Goal: Information Seeking & Learning: Learn about a topic

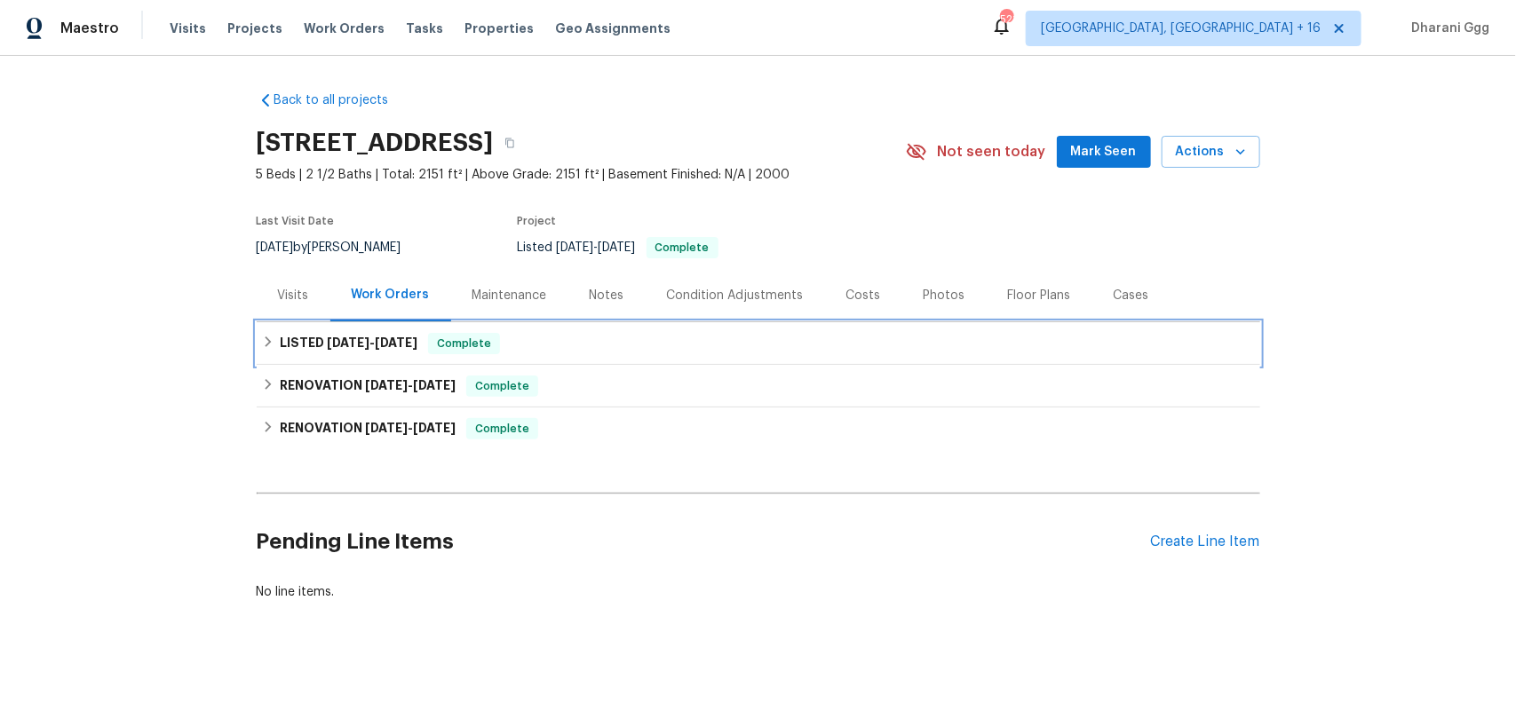
click at [539, 355] on div "LISTED 8/26/25 - 8/27/25 Complete" at bounding box center [758, 343] width 1003 height 43
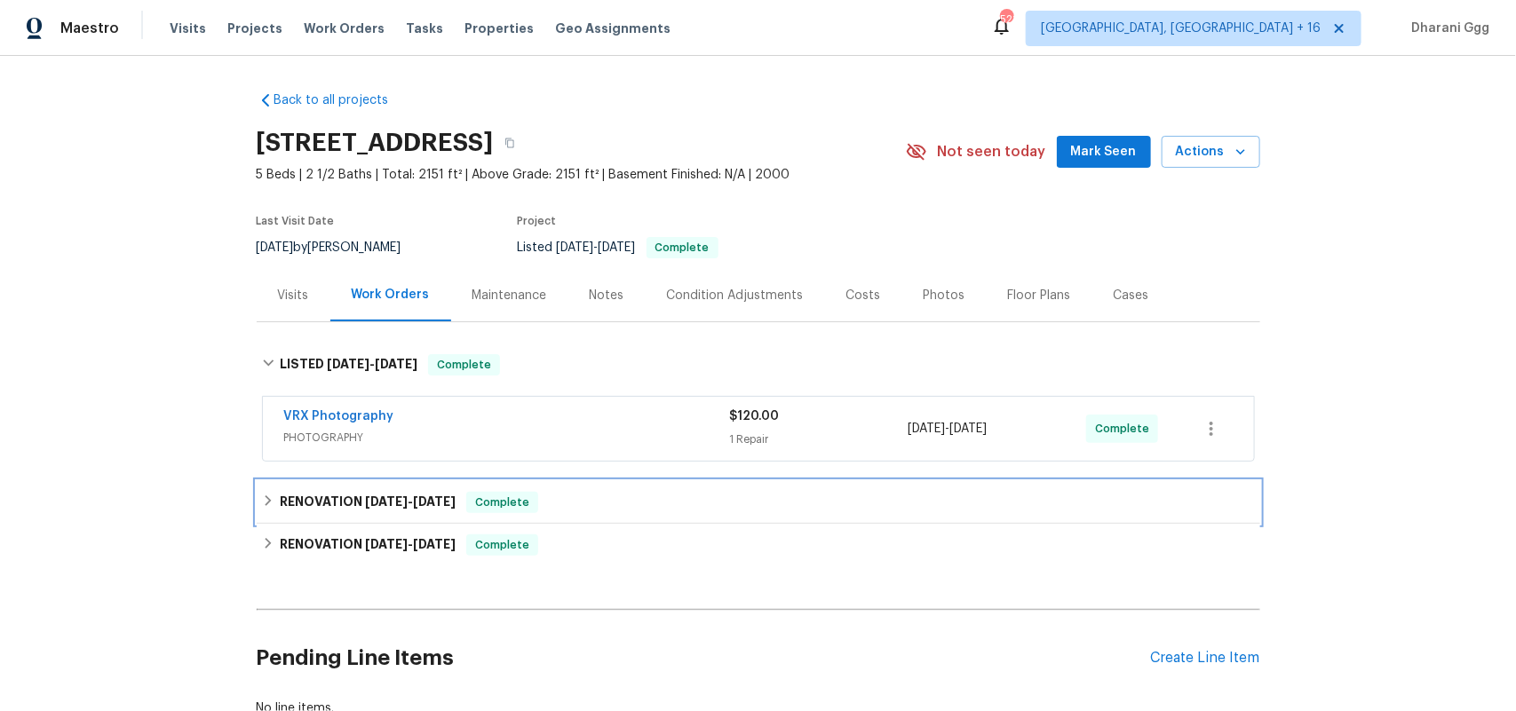
click at [546, 502] on div "RENOVATION 8/22/25 - 8/30/25 Complete" at bounding box center [758, 502] width 993 height 21
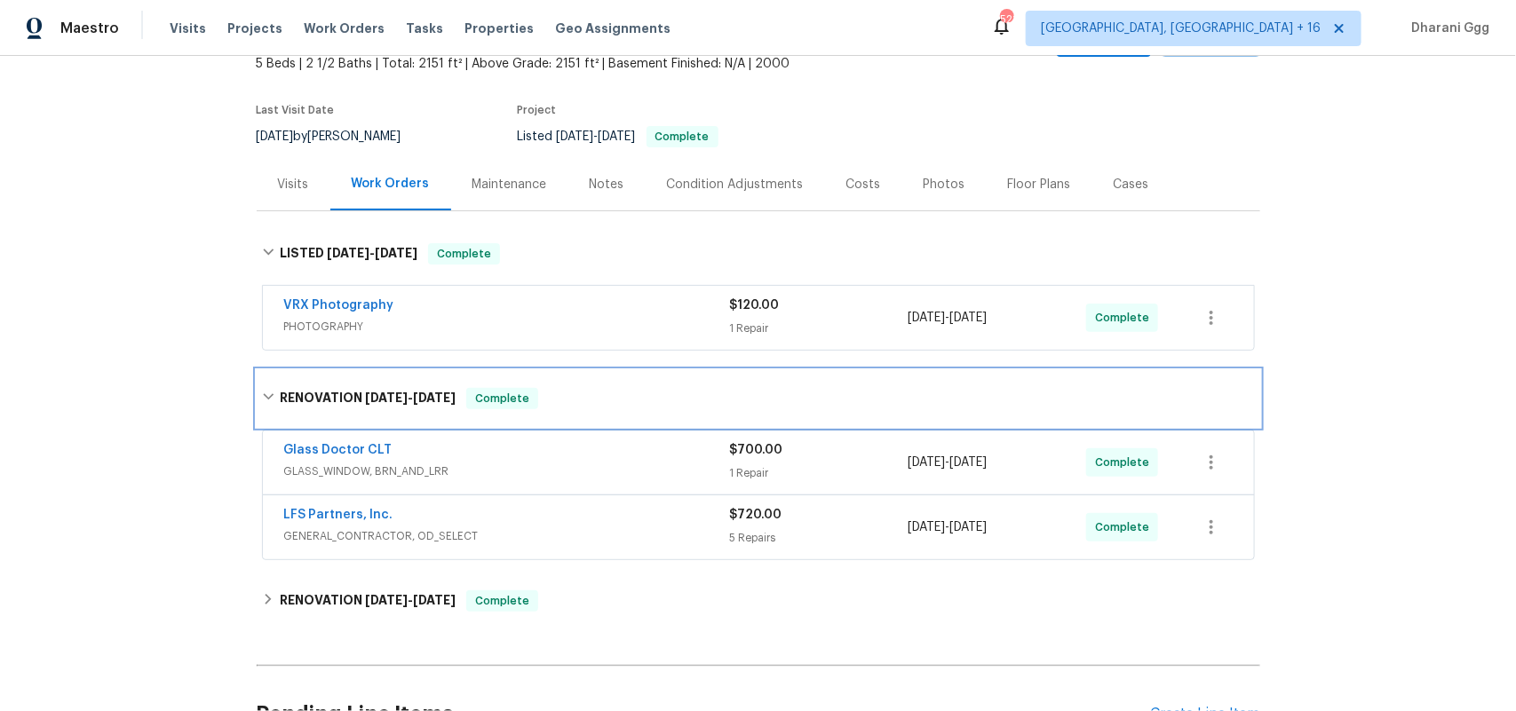
scroll to position [222, 0]
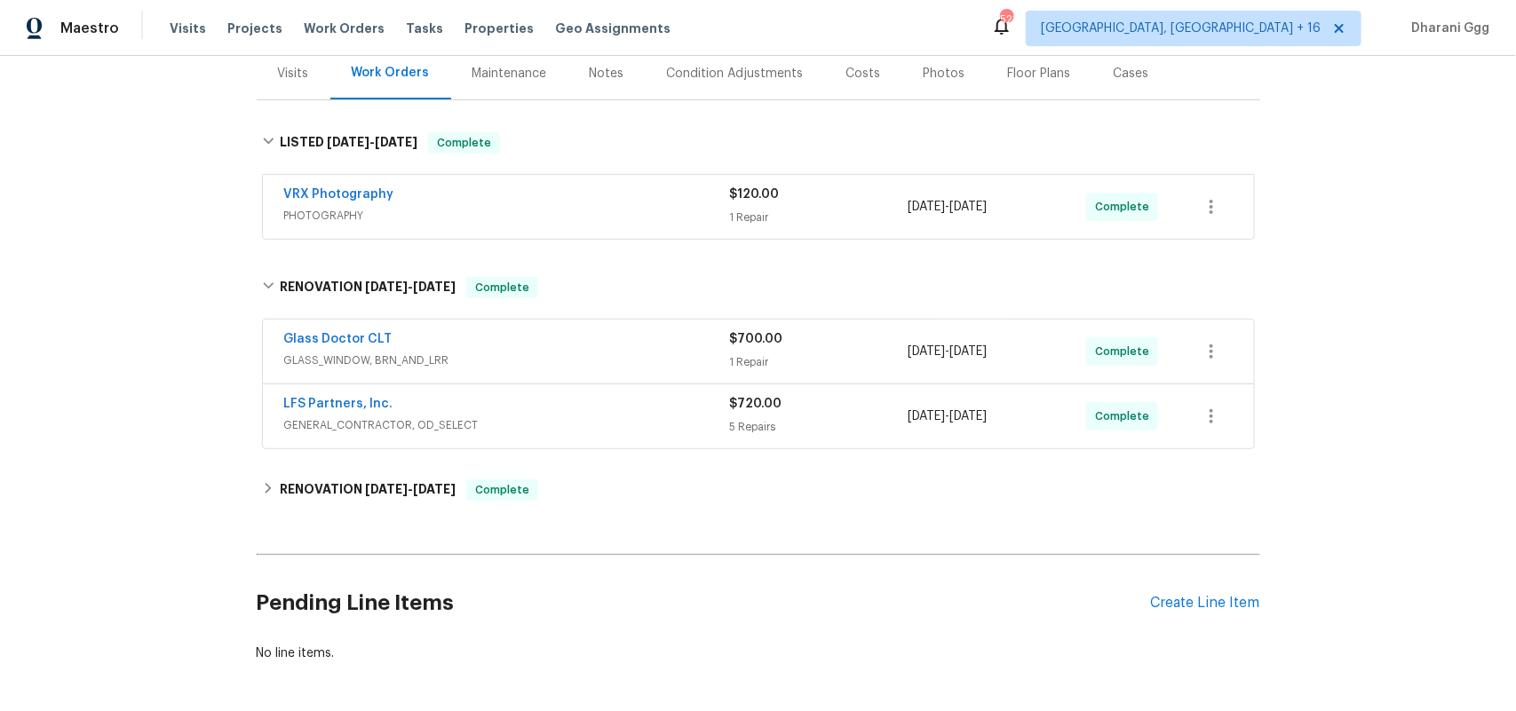
click at [690, 353] on span "GLASS_WINDOW, BRN_AND_LRR" at bounding box center [507, 361] width 446 height 18
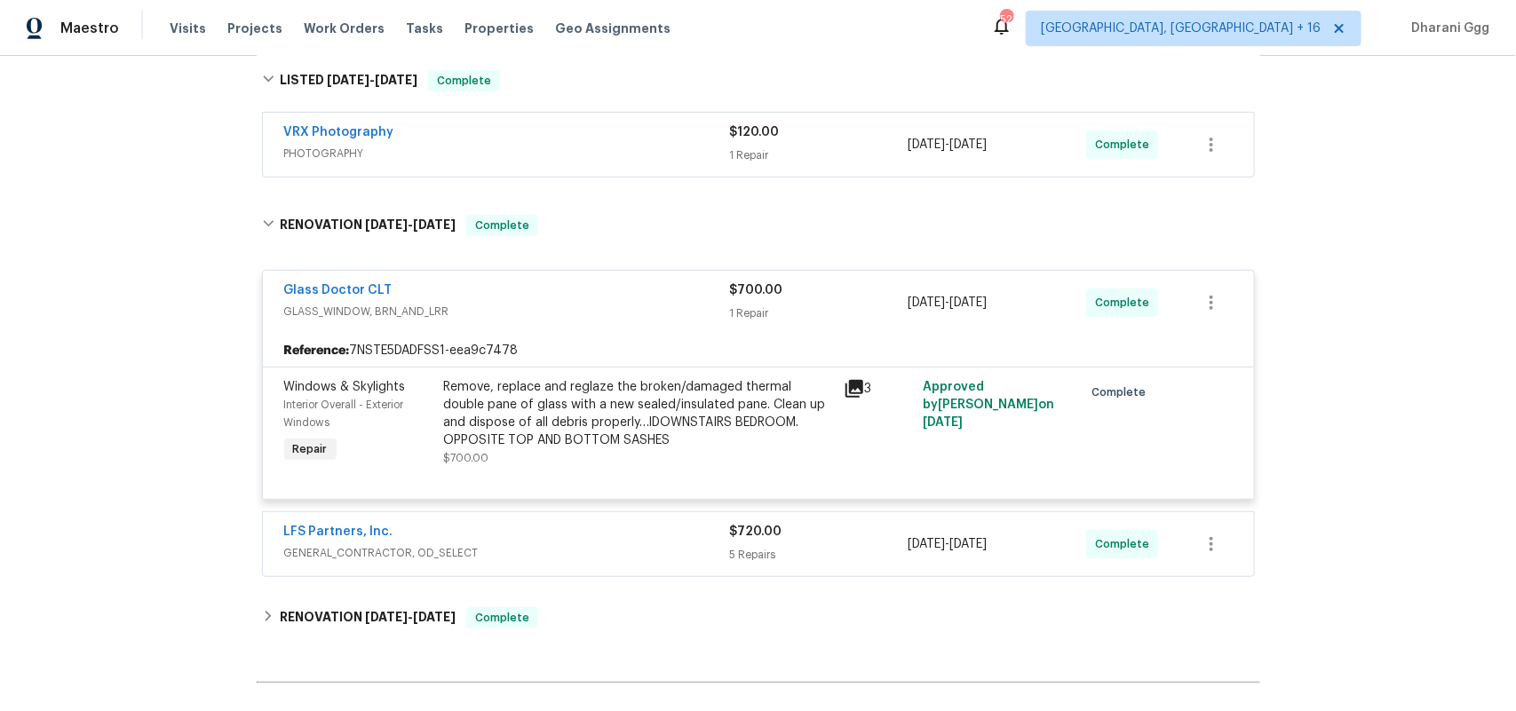
scroll to position [333, 0]
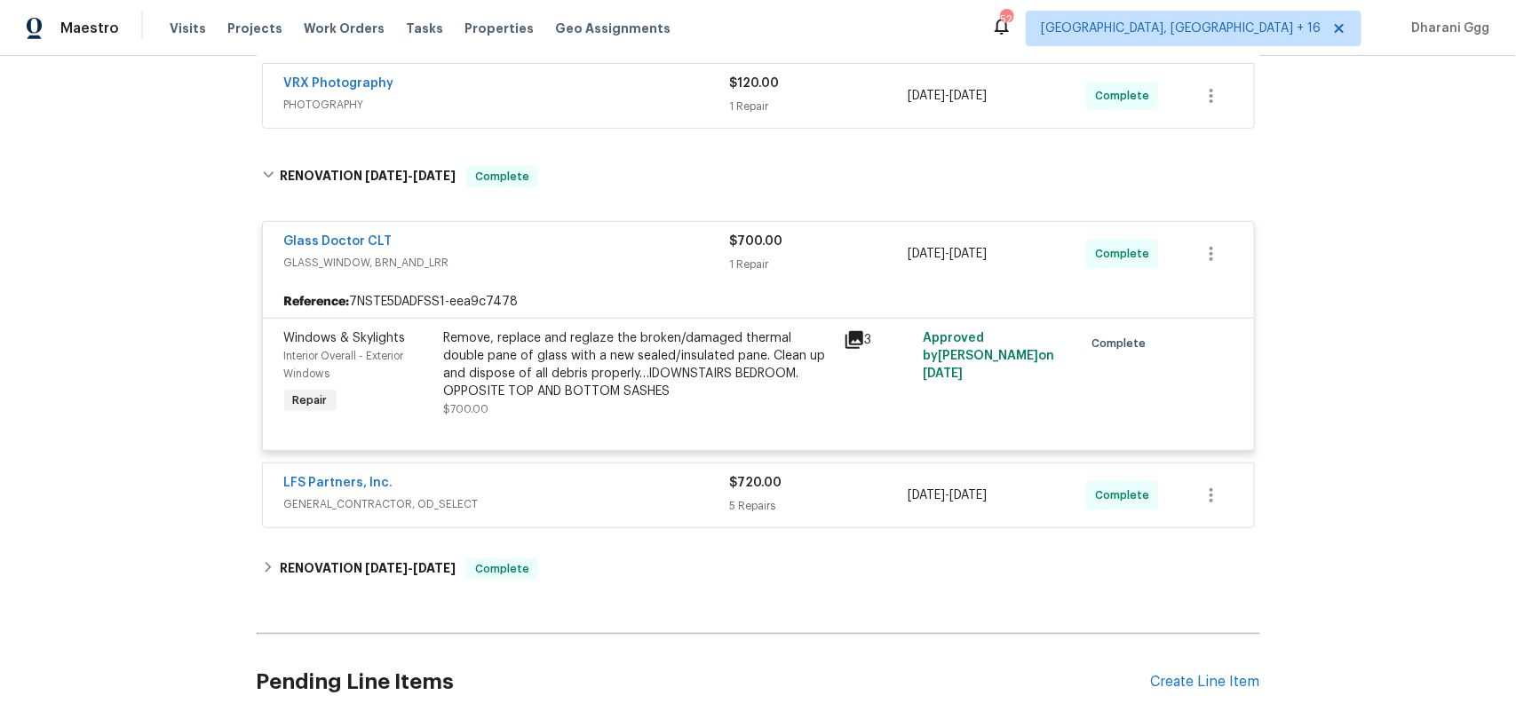
click at [528, 485] on div "LFS Partners, Inc." at bounding box center [507, 484] width 446 height 21
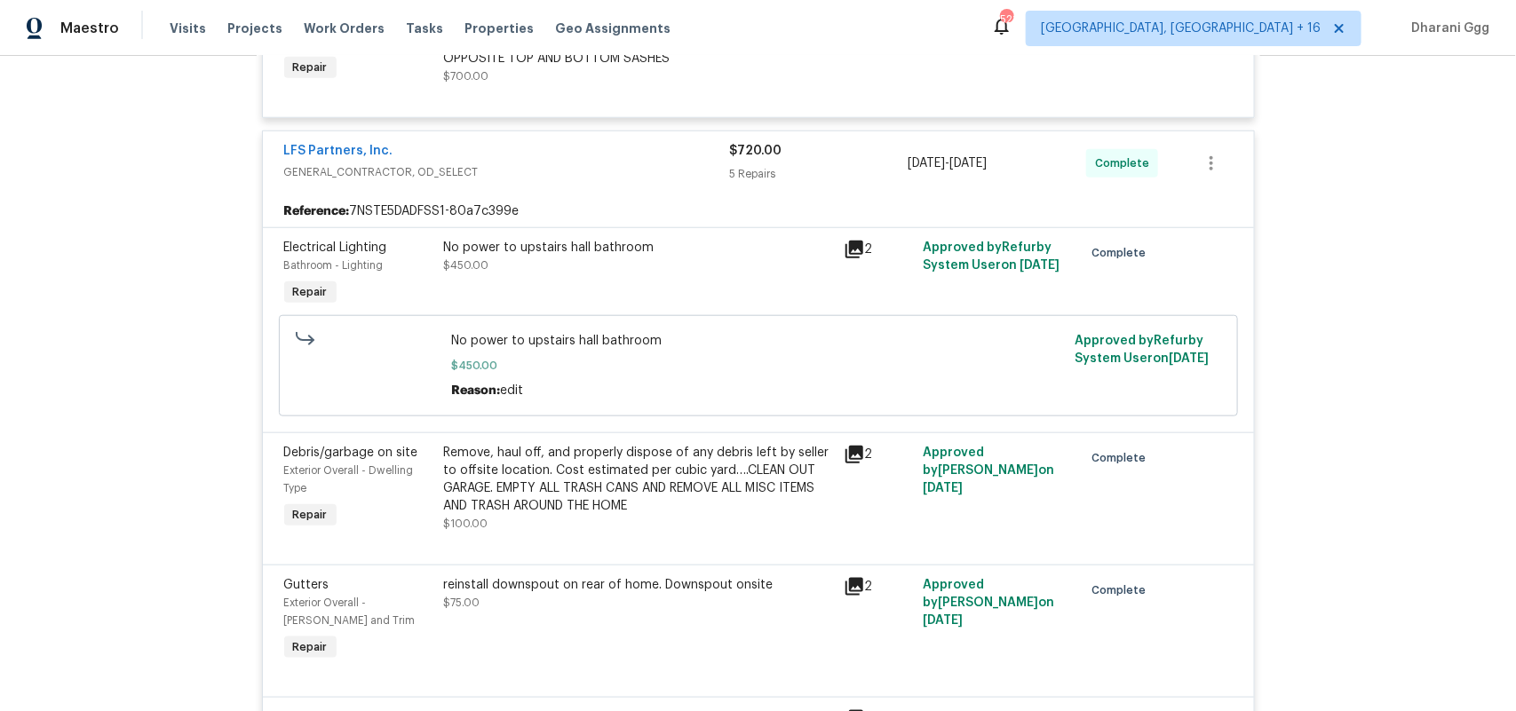
scroll to position [555, 0]
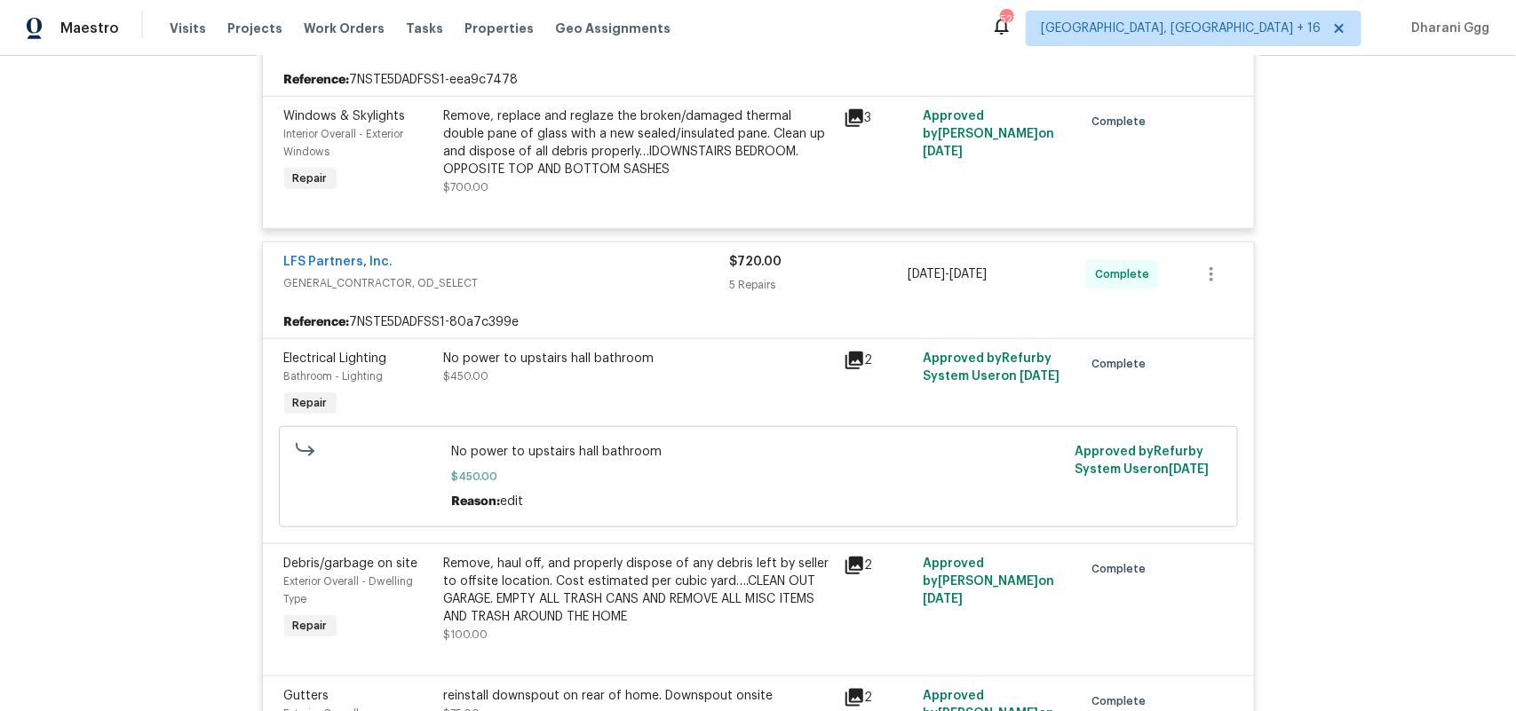
click at [848, 358] on icon at bounding box center [854, 361] width 18 height 18
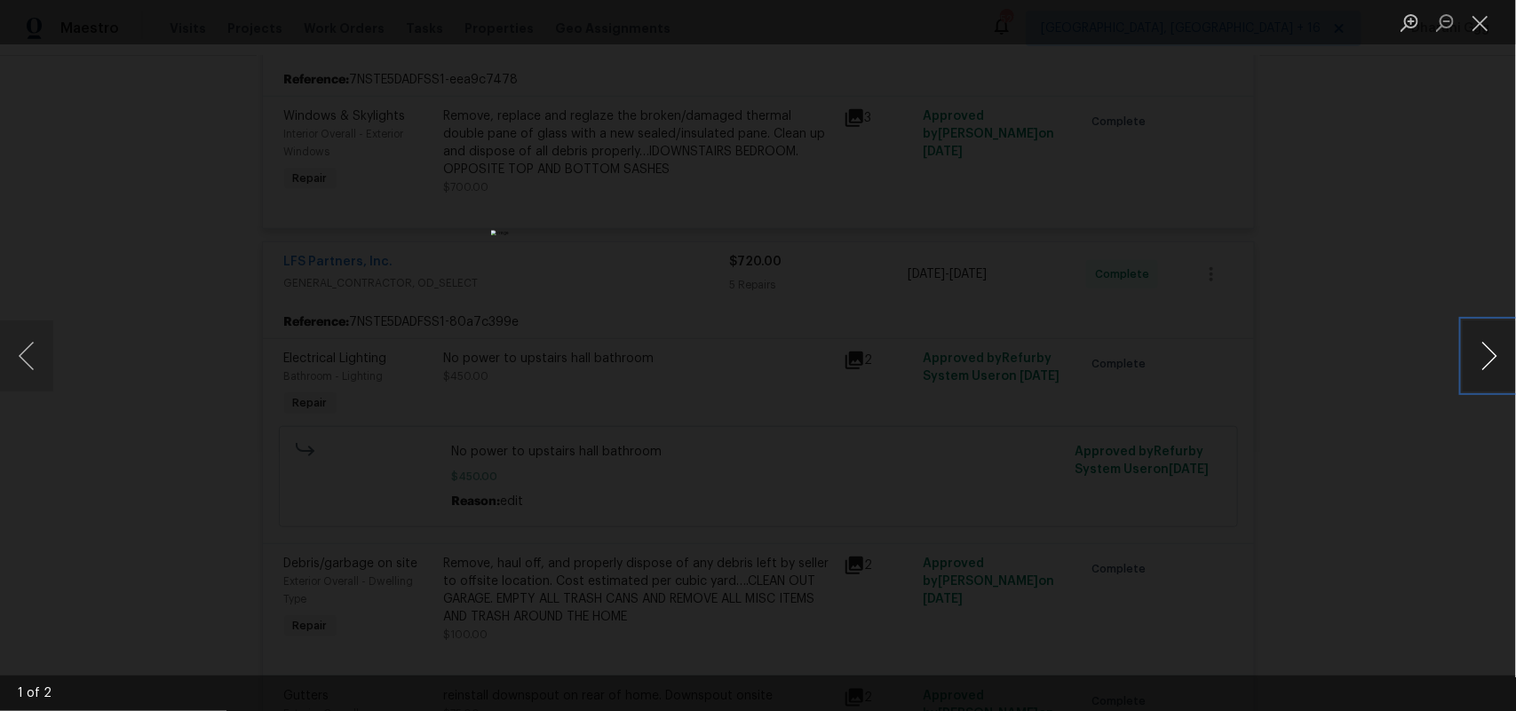
click at [1472, 351] on button "Next image" at bounding box center [1488, 356] width 53 height 71
click at [36, 356] on button "Previous image" at bounding box center [26, 356] width 53 height 71
click at [1475, 18] on button "Close lightbox" at bounding box center [1480, 22] width 36 height 31
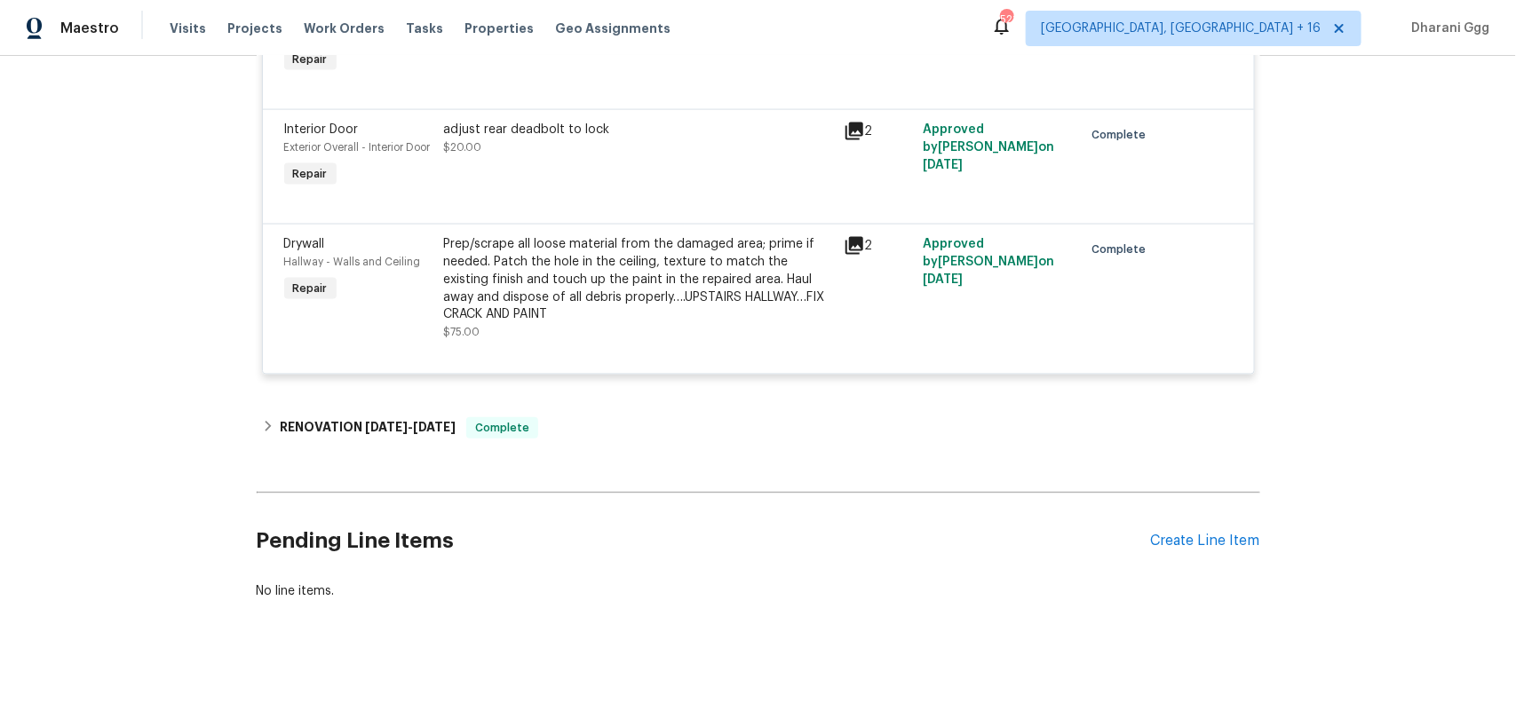
scroll to position [1301, 0]
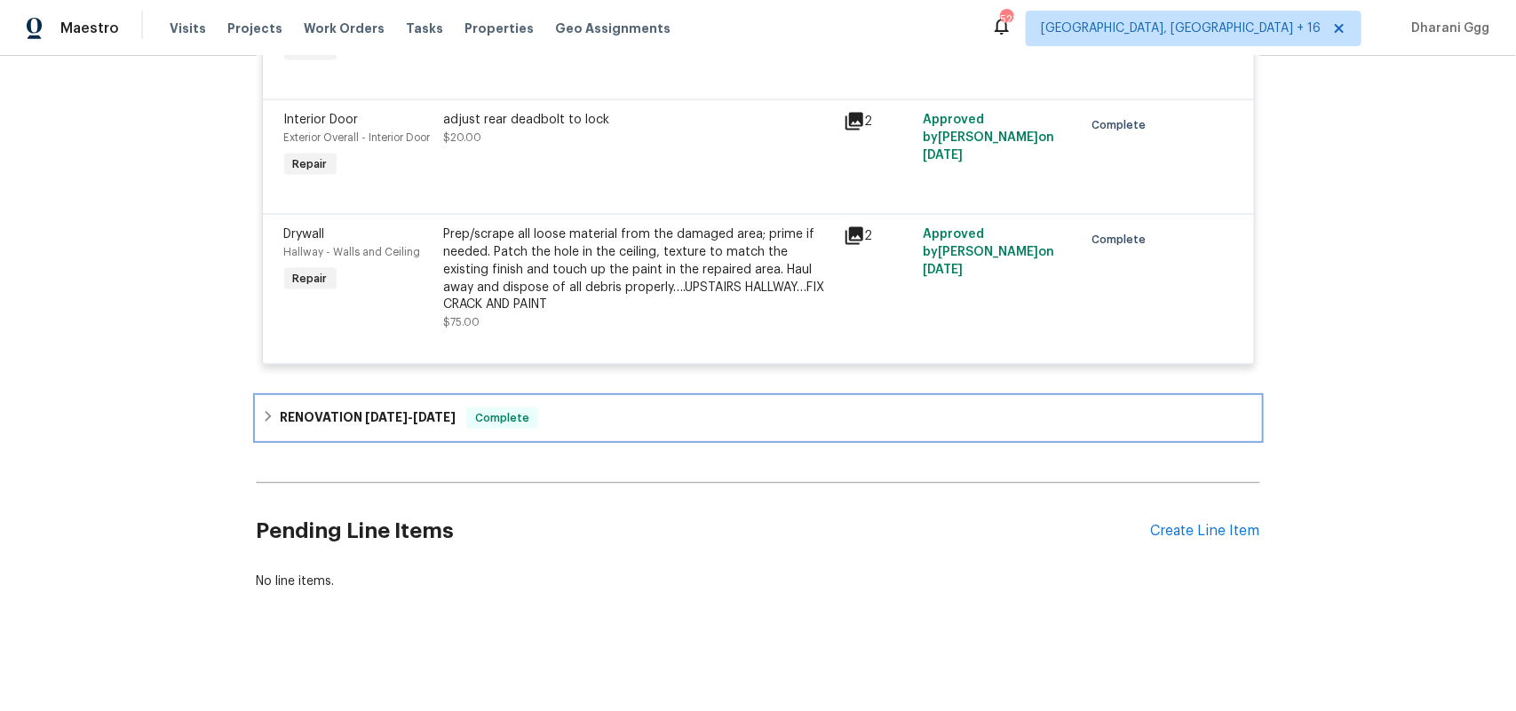
click at [565, 408] on div "RENOVATION 8/4/25 - 8/27/25 Complete" at bounding box center [758, 418] width 993 height 21
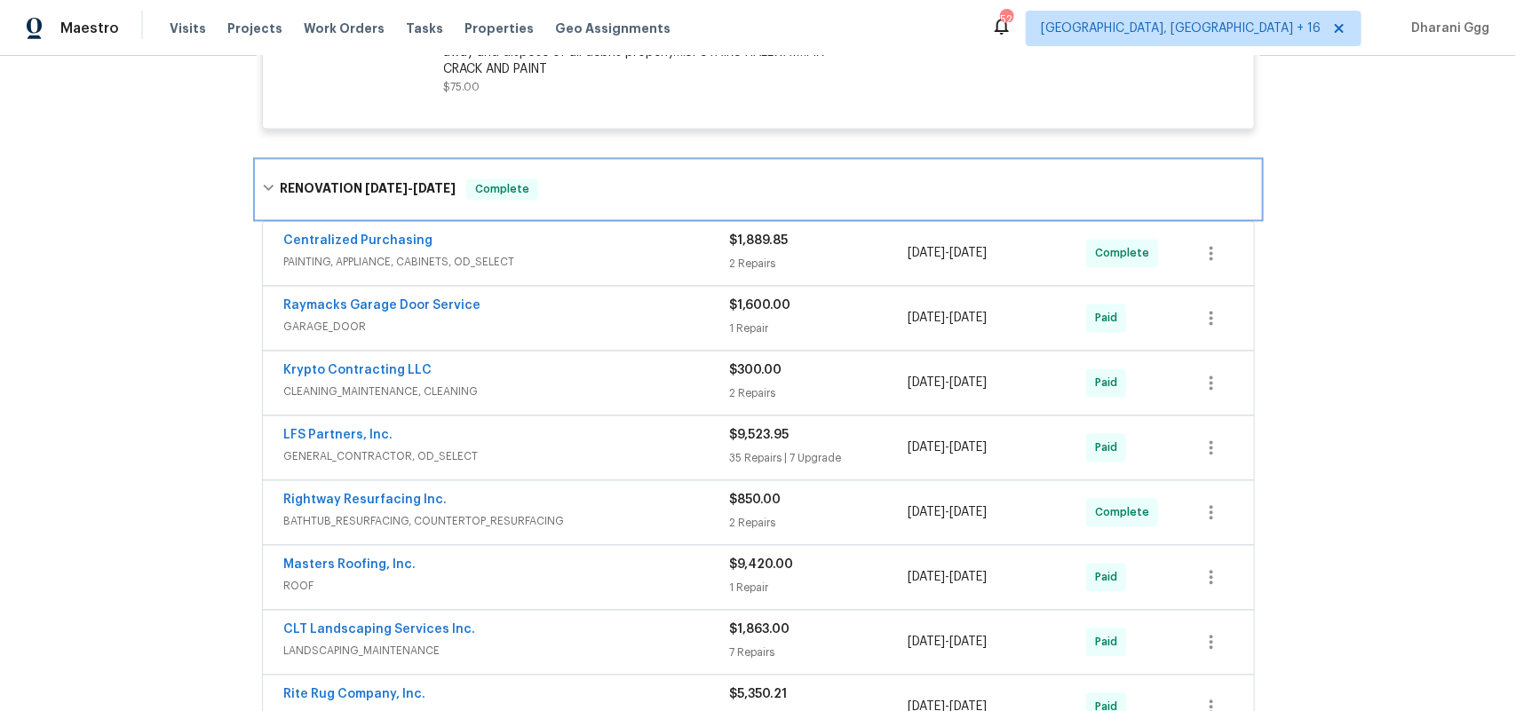
scroll to position [1485, 0]
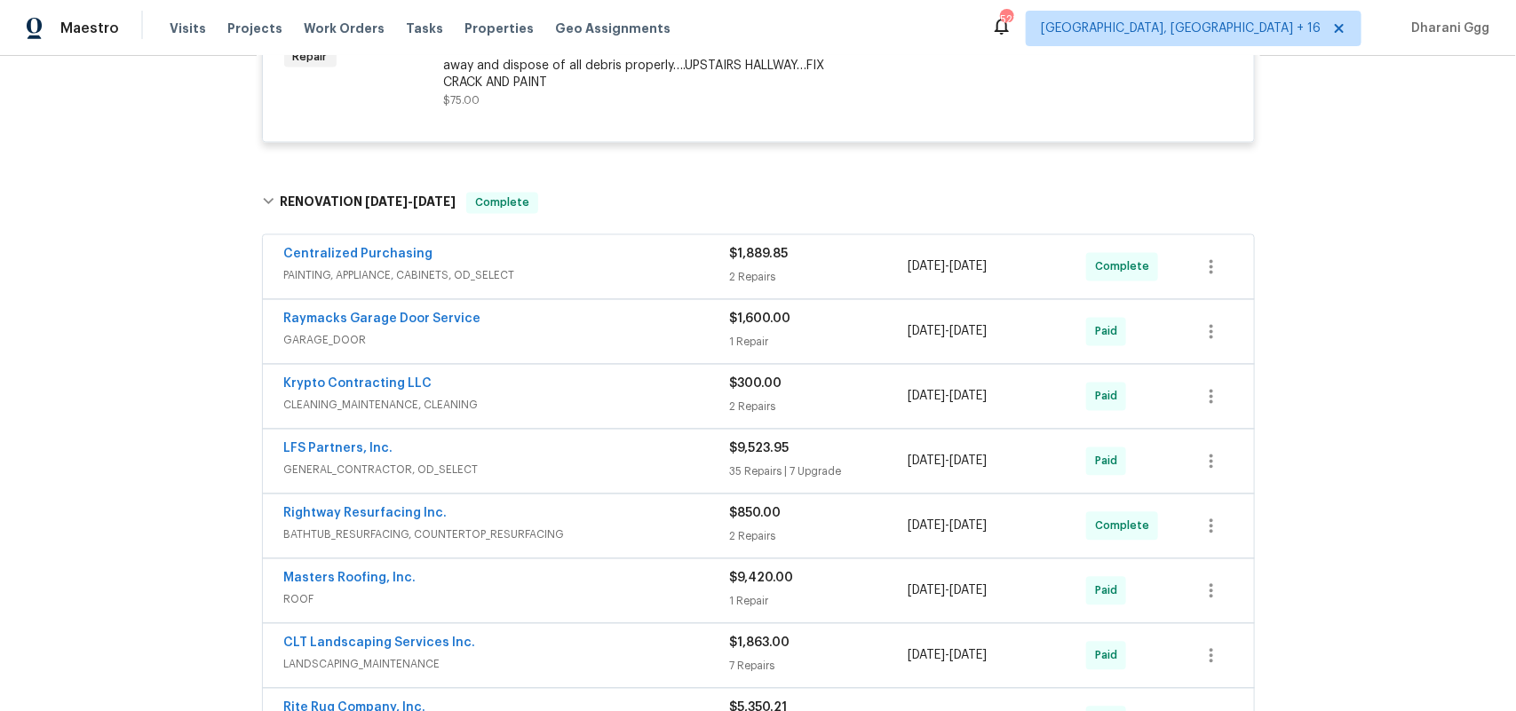
click at [682, 285] on span "PAINTING, APPLIANCE, CABINETS, OD_SELECT" at bounding box center [507, 276] width 446 height 18
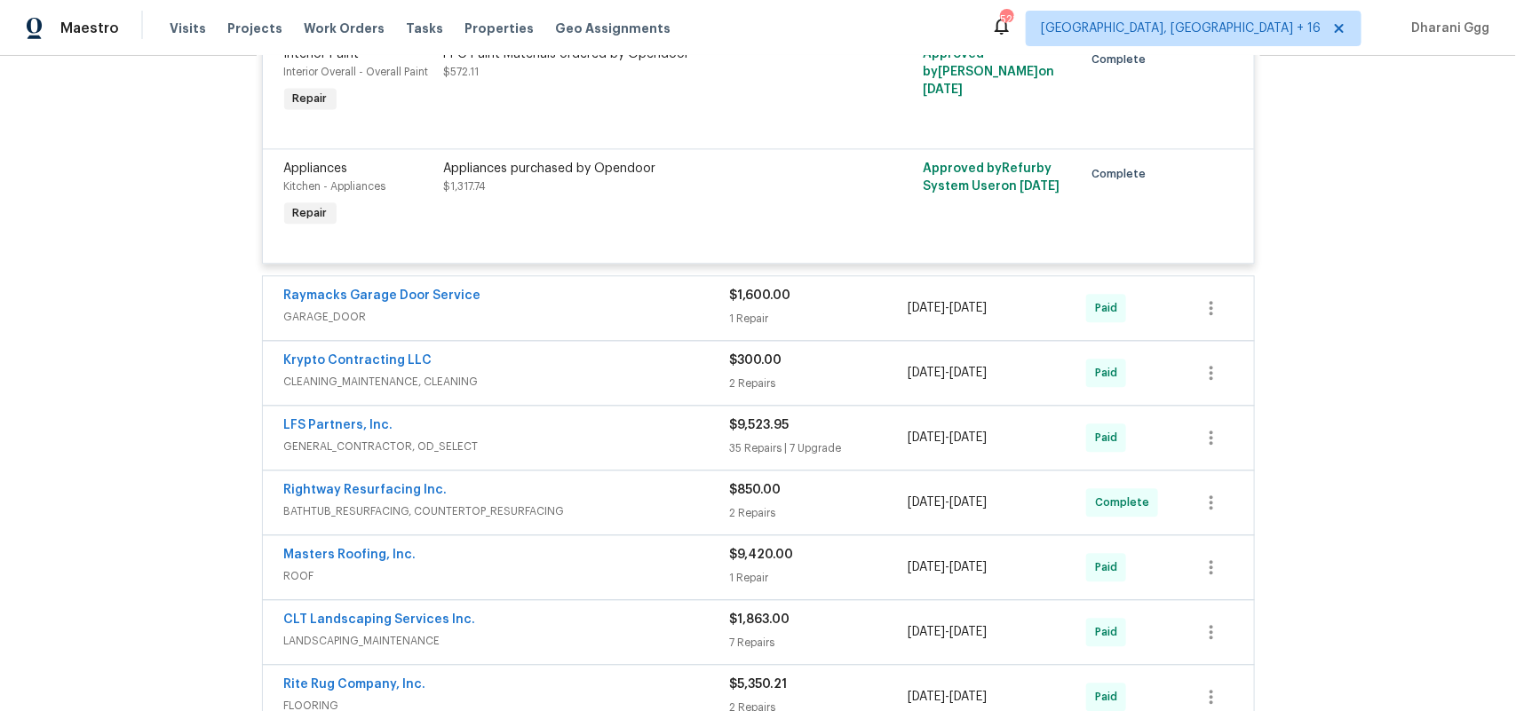
scroll to position [1818, 0]
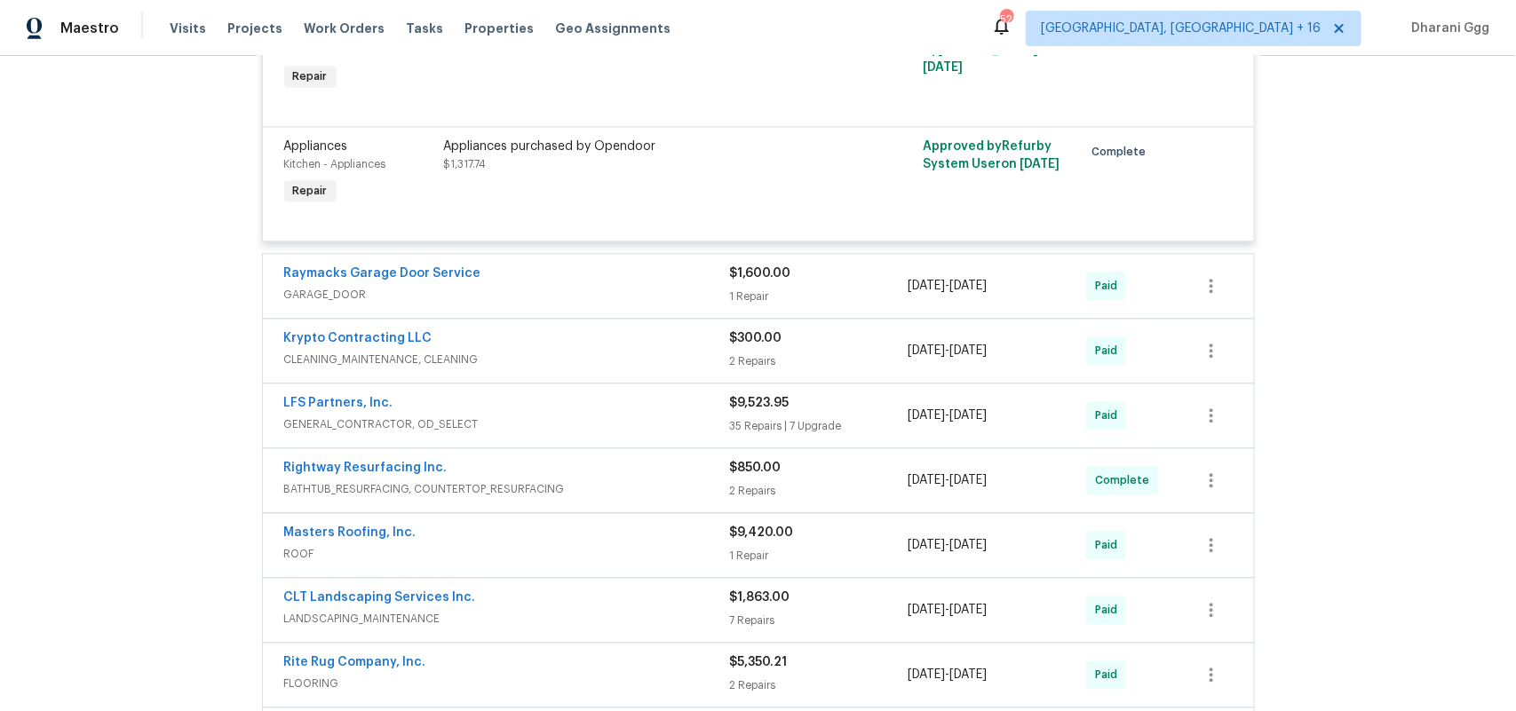
click at [626, 304] on span "GARAGE_DOOR" at bounding box center [507, 295] width 446 height 18
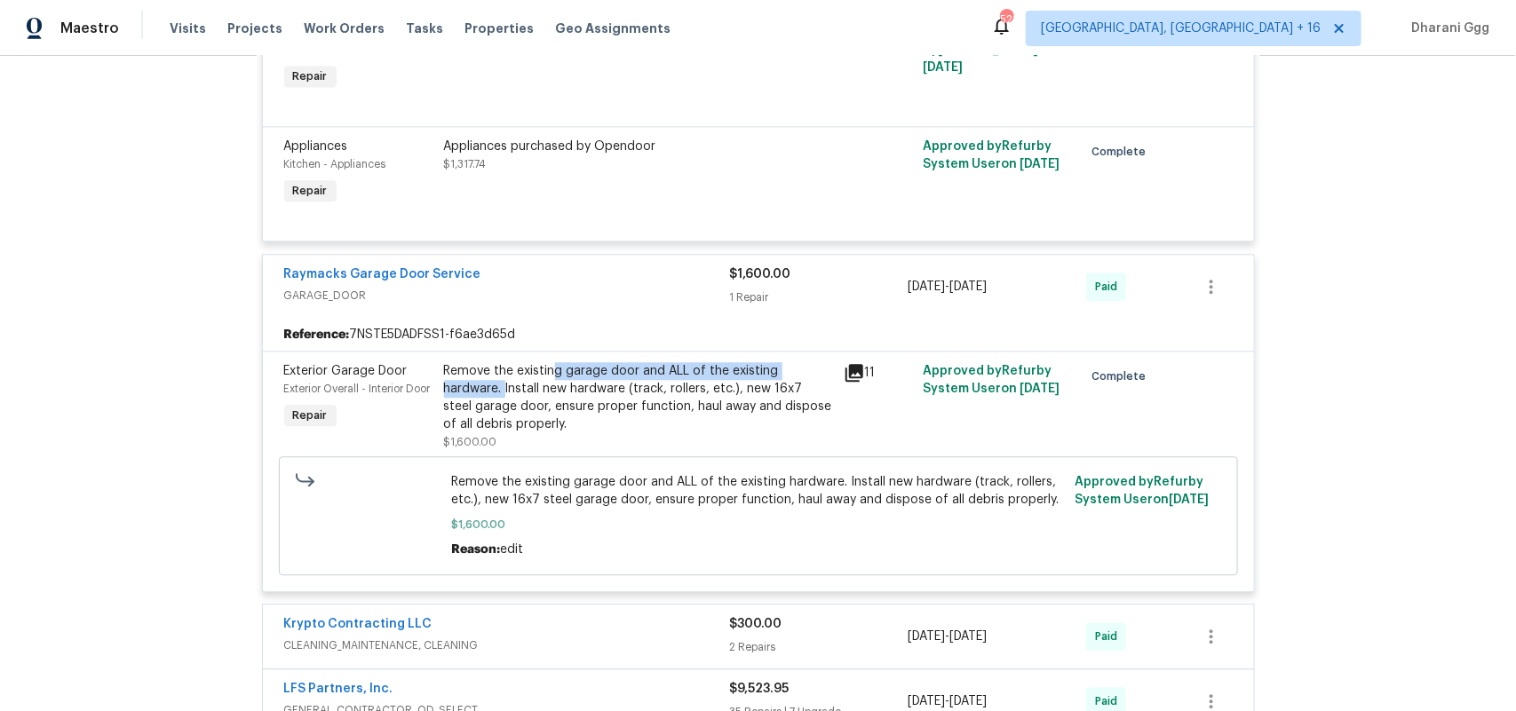
drag, startPoint x: 495, startPoint y: 409, endPoint x: 546, endPoint y: 400, distance: 51.4
click at [546, 400] on div "Remove the existing garage door and ALL of the existing hardware. Install new h…" at bounding box center [638, 397] width 389 height 71
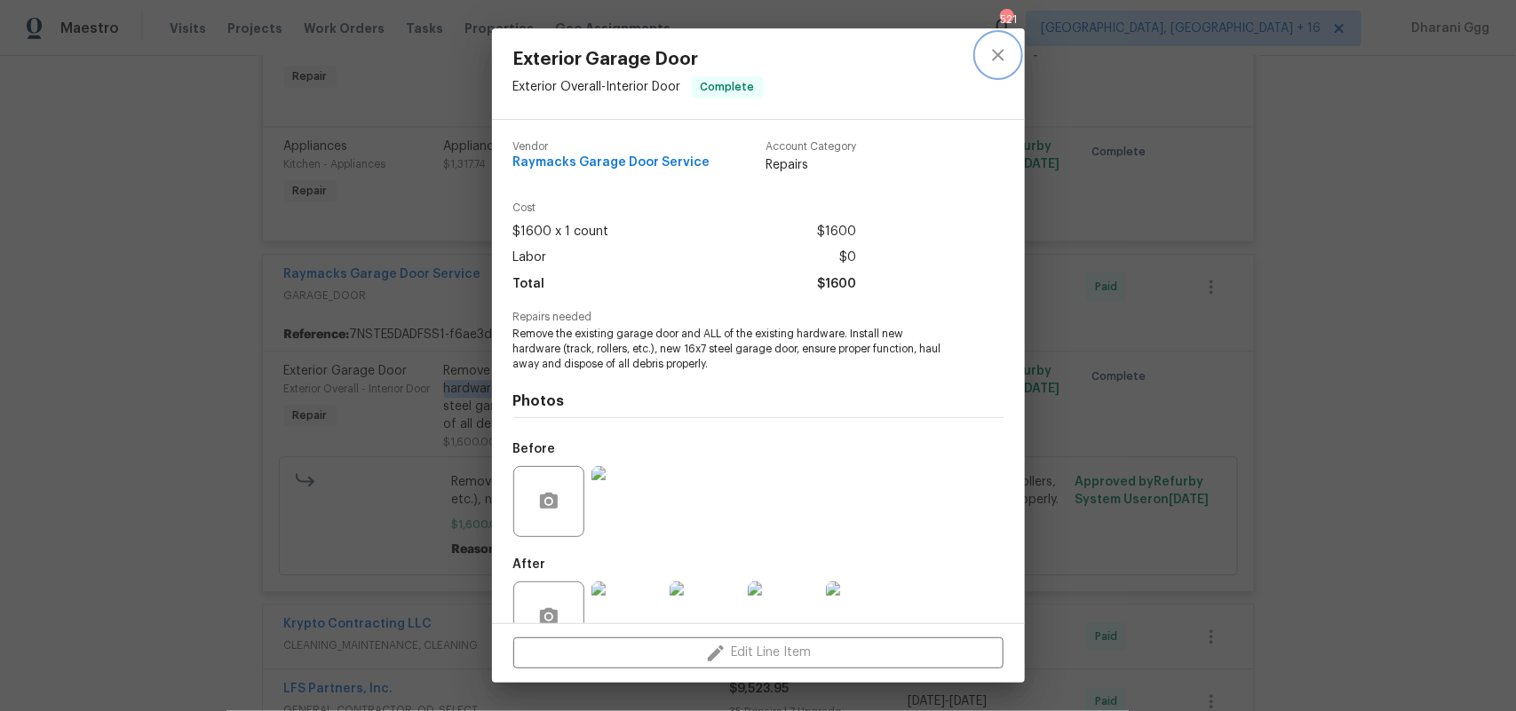
click at [1000, 63] on icon "close" at bounding box center [997, 54] width 21 height 21
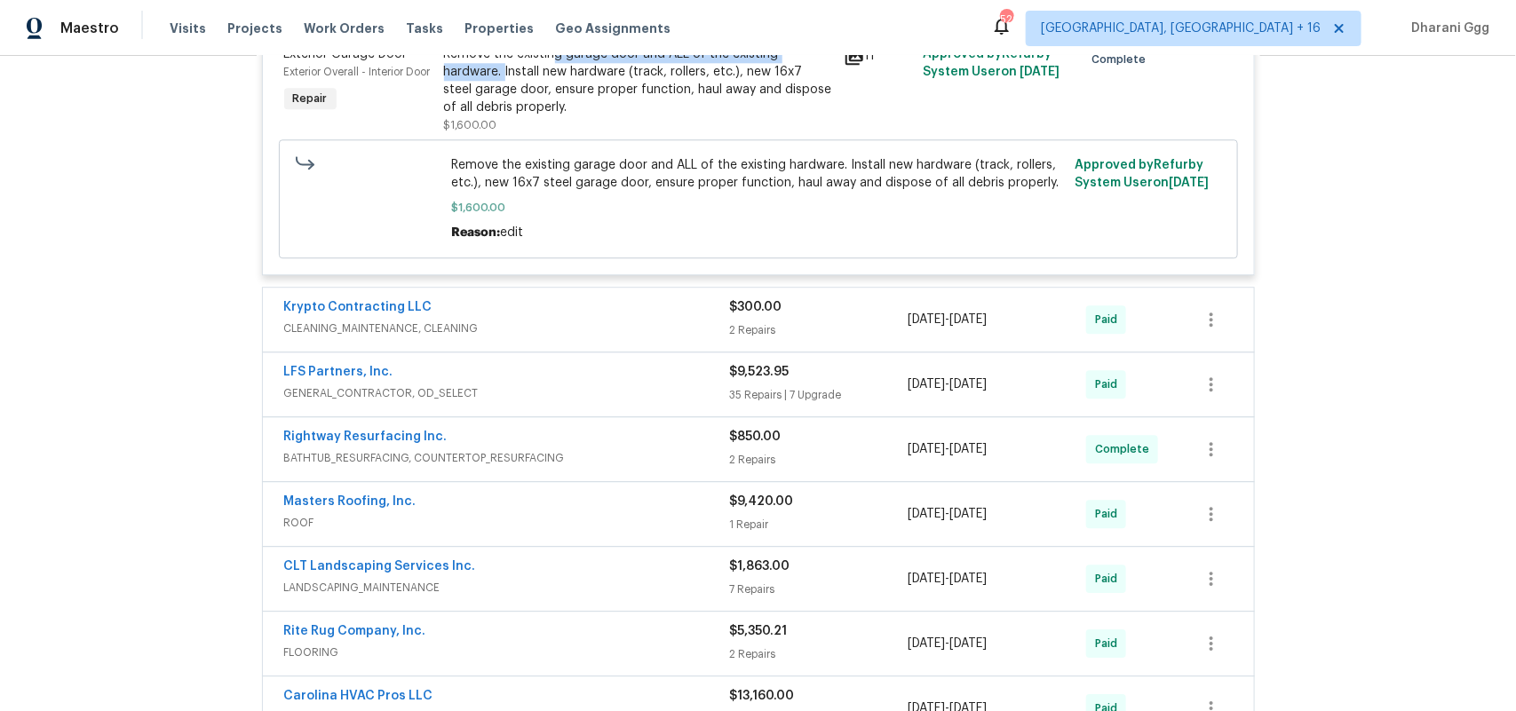
scroll to position [2151, 0]
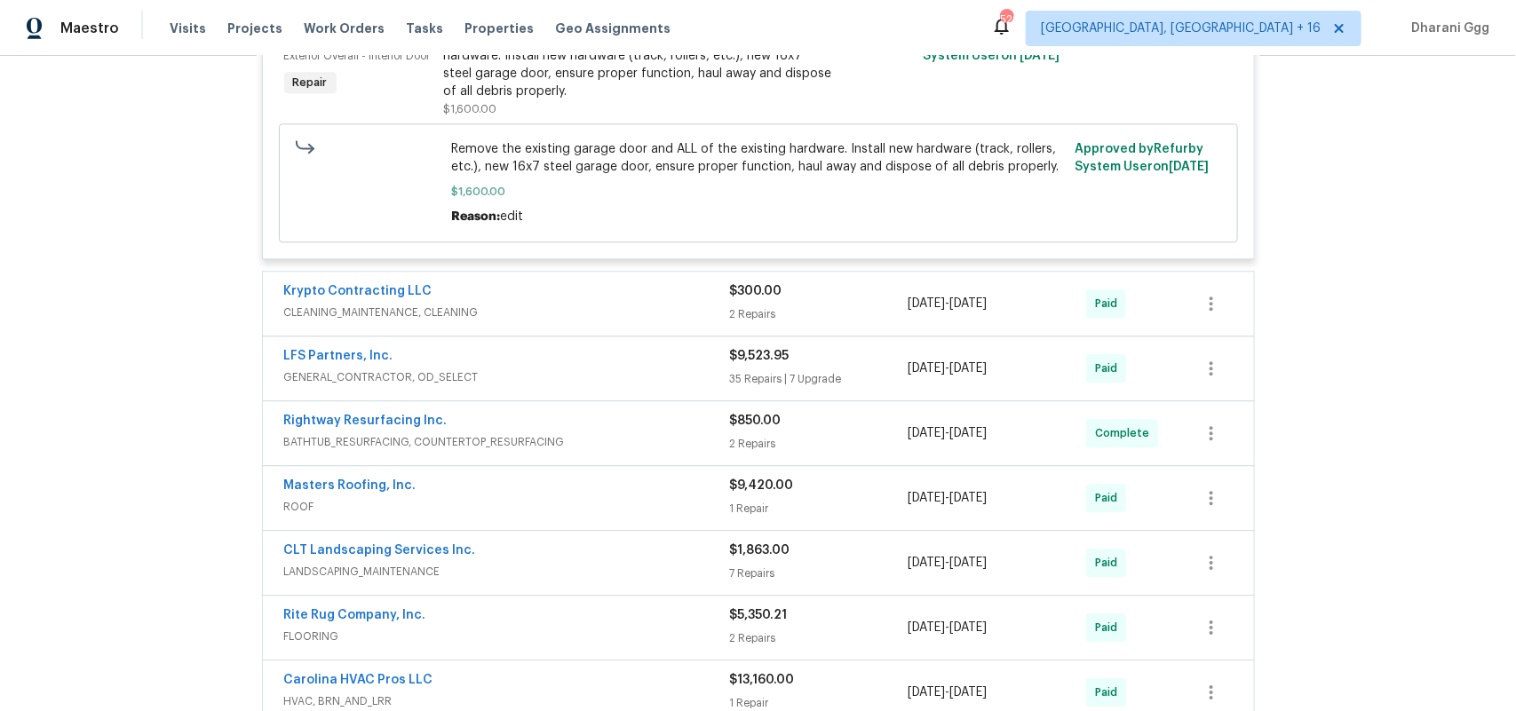
click at [649, 386] on span "GENERAL_CONTRACTOR, OD_SELECT" at bounding box center [507, 377] width 446 height 18
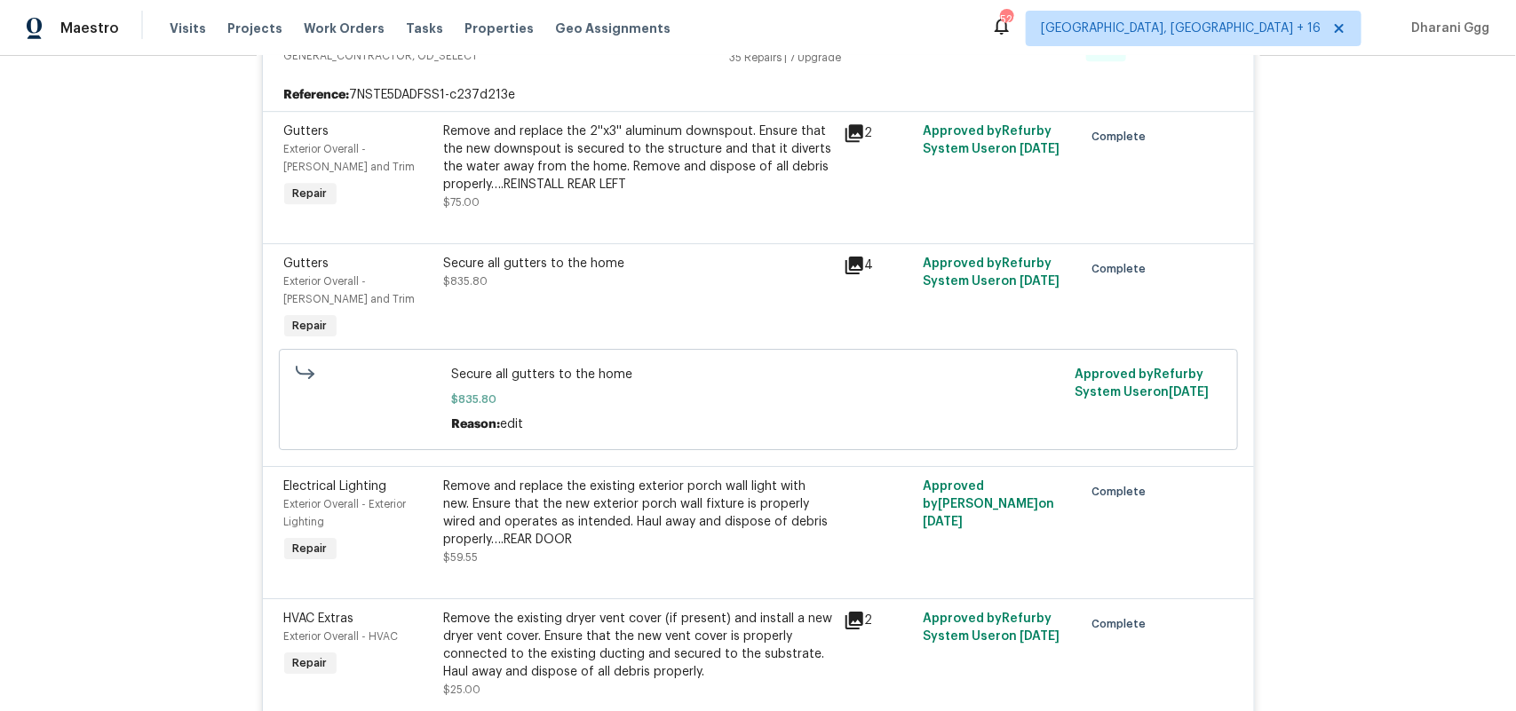
scroll to position [2484, 0]
click at [855, 278] on div "4" at bounding box center [877, 267] width 69 height 21
click at [853, 276] on icon at bounding box center [854, 267] width 18 height 18
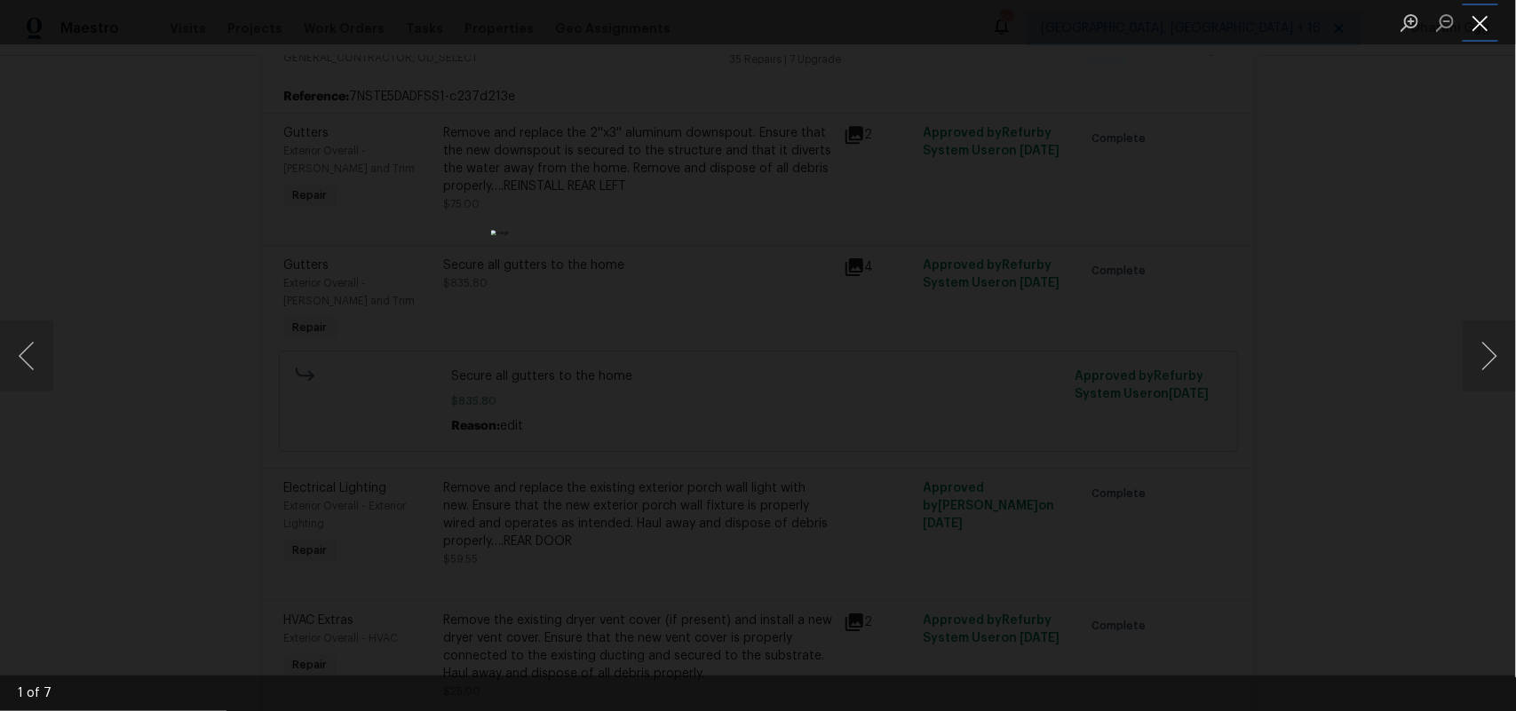
click at [1481, 12] on button "Close lightbox" at bounding box center [1480, 22] width 36 height 31
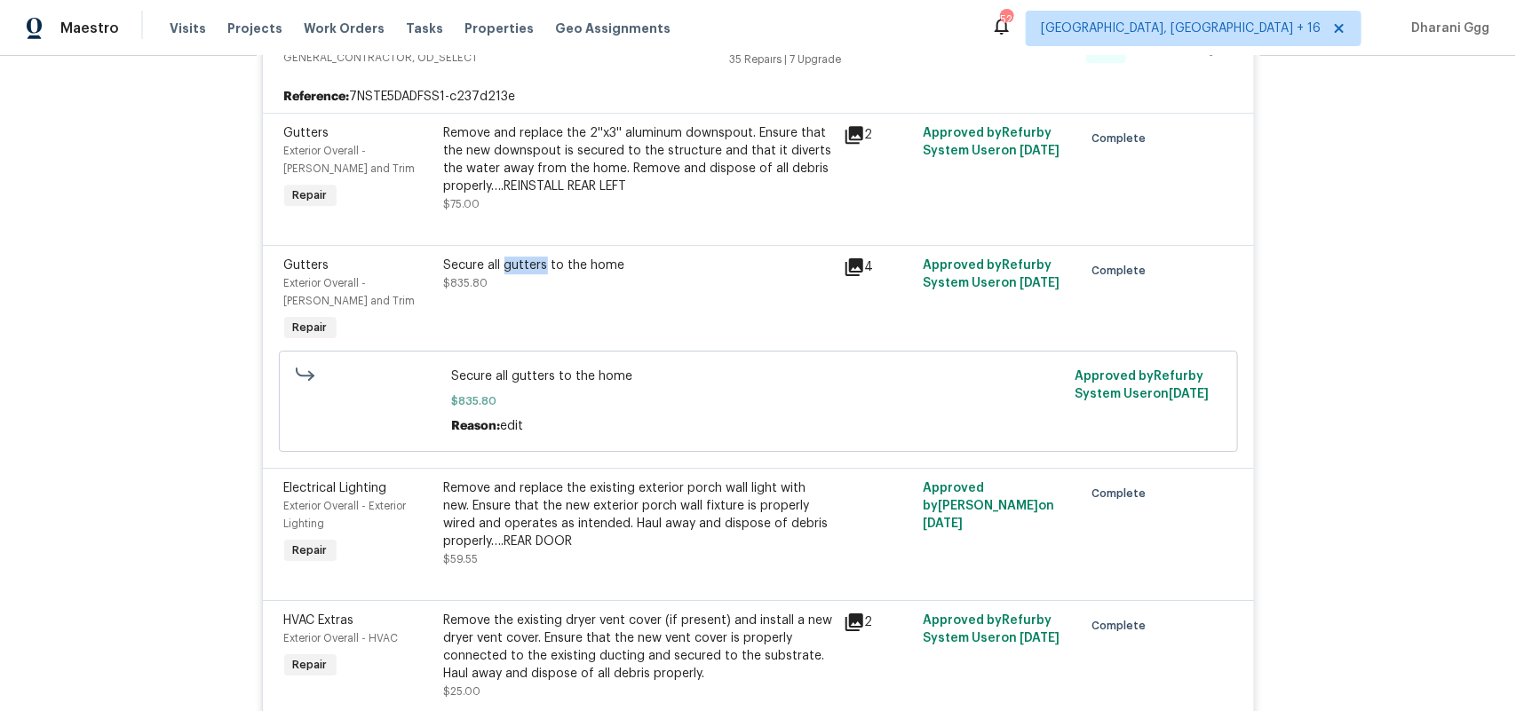
drag, startPoint x: 498, startPoint y: 289, endPoint x: 537, endPoint y: 290, distance: 39.1
click at [537, 274] on div "Secure all gutters to the home" at bounding box center [638, 266] width 389 height 18
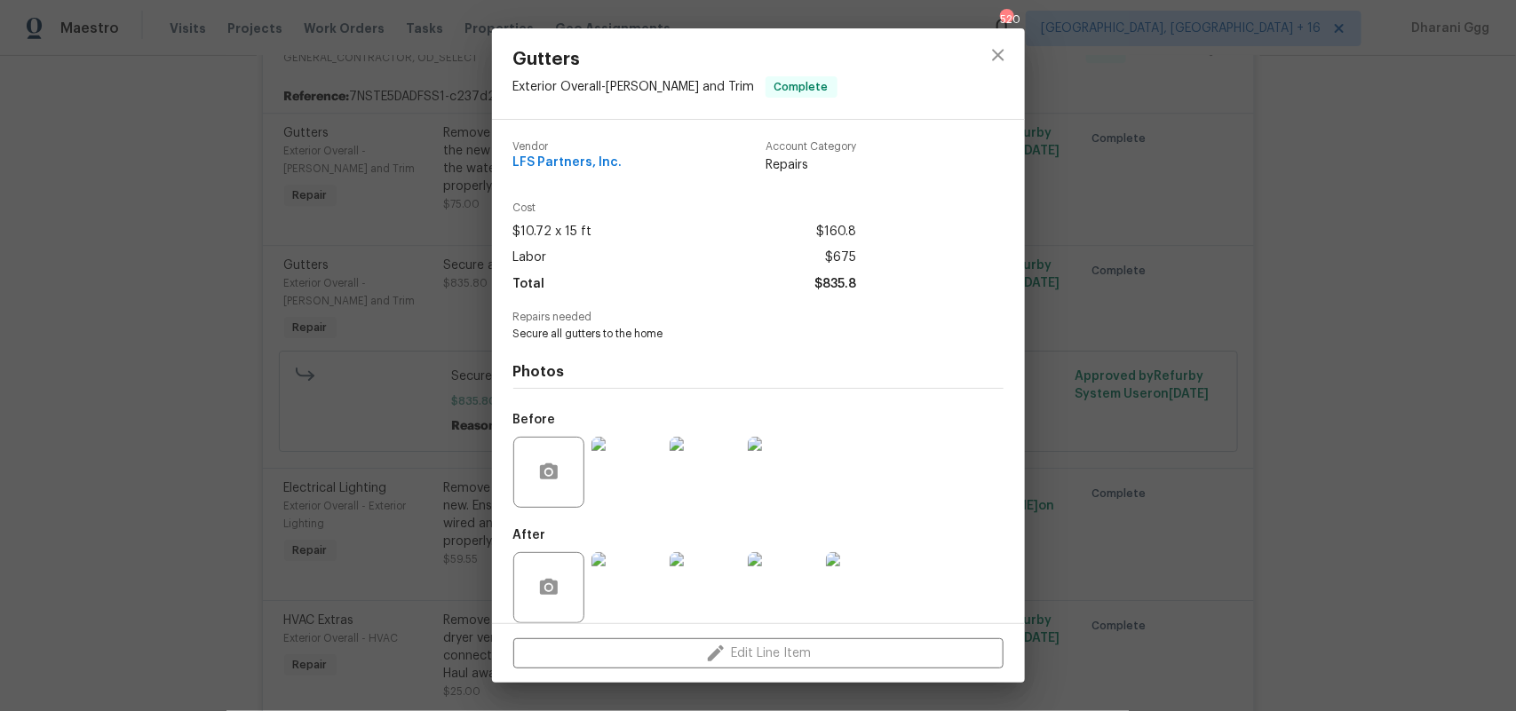
drag, startPoint x: 531, startPoint y: 293, endPoint x: 928, endPoint y: 84, distance: 448.4
click at [928, 84] on div "Gutters Exterior Overall - Eaves and Trim Complete" at bounding box center [758, 73] width 533 height 91
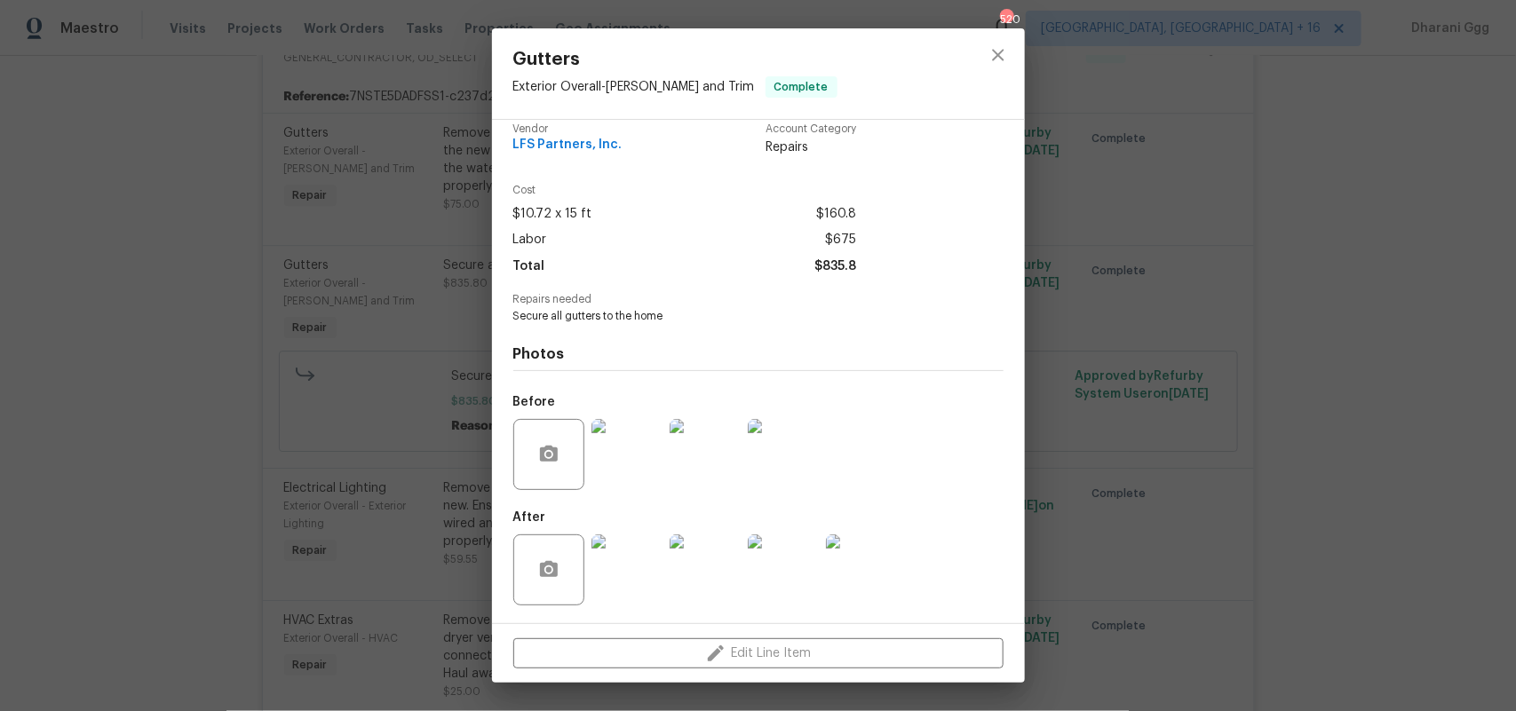
scroll to position [0, 0]
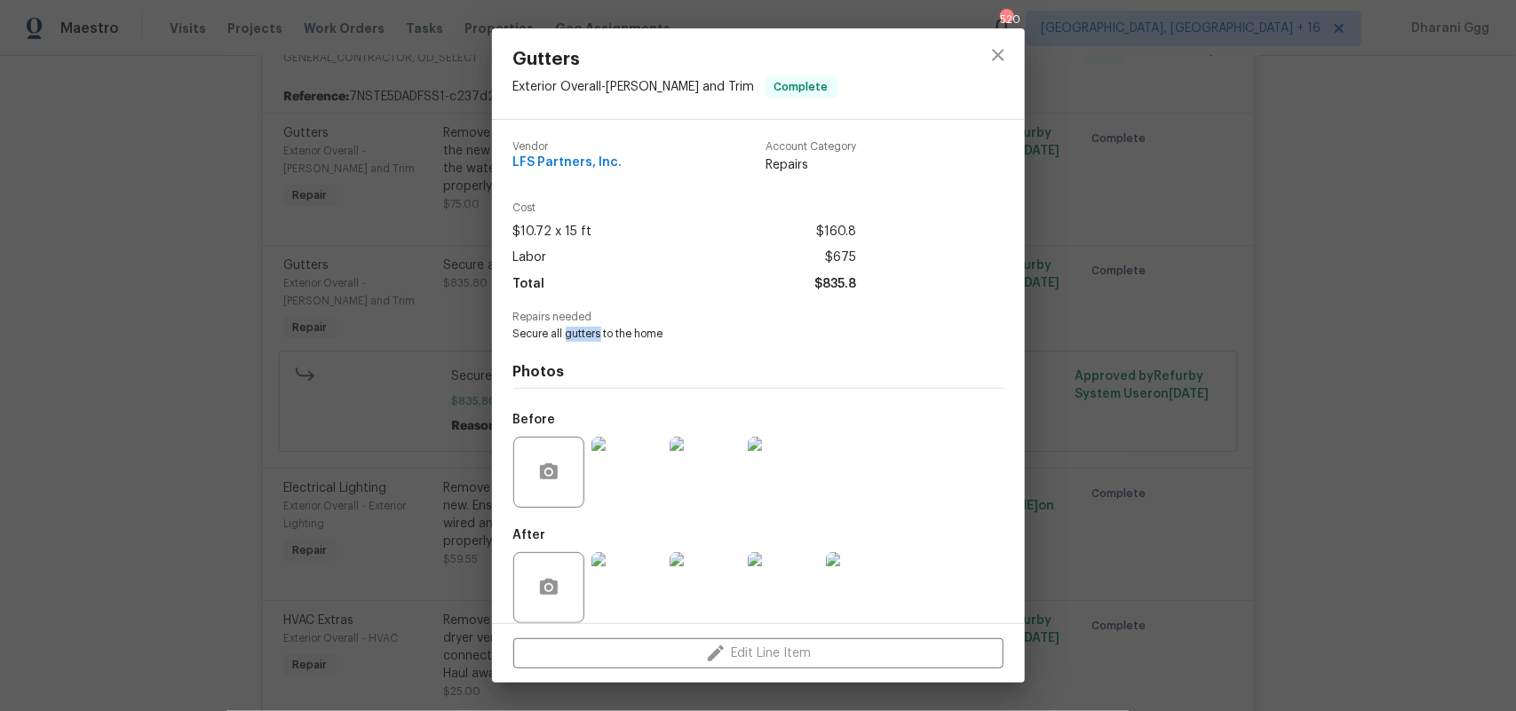
drag, startPoint x: 565, startPoint y: 338, endPoint x: 599, endPoint y: 337, distance: 34.6
click at [599, 337] on span "Secure all gutters to the home" at bounding box center [733, 334] width 441 height 15
copy span "gutters"
click at [991, 50] on icon "close" at bounding box center [997, 54] width 21 height 21
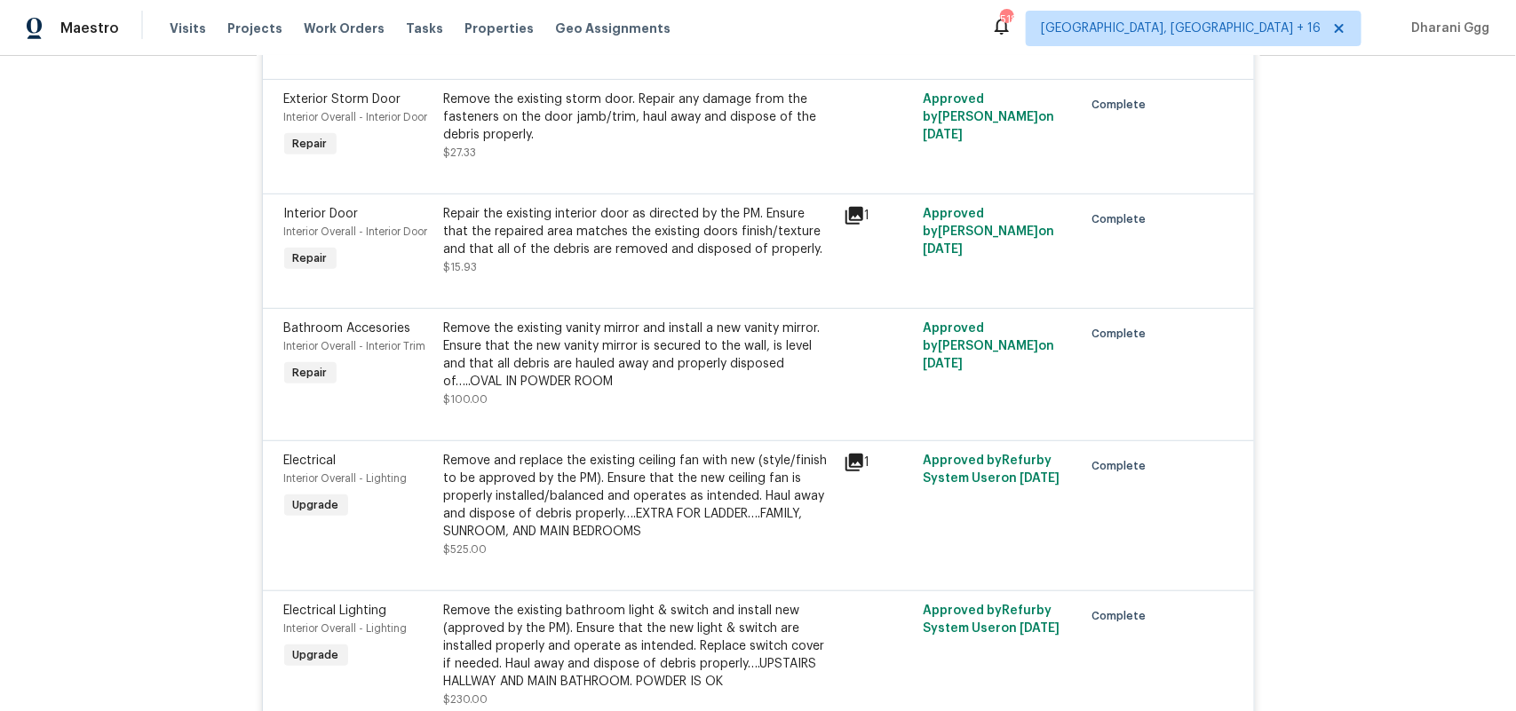
scroll to position [6480, 0]
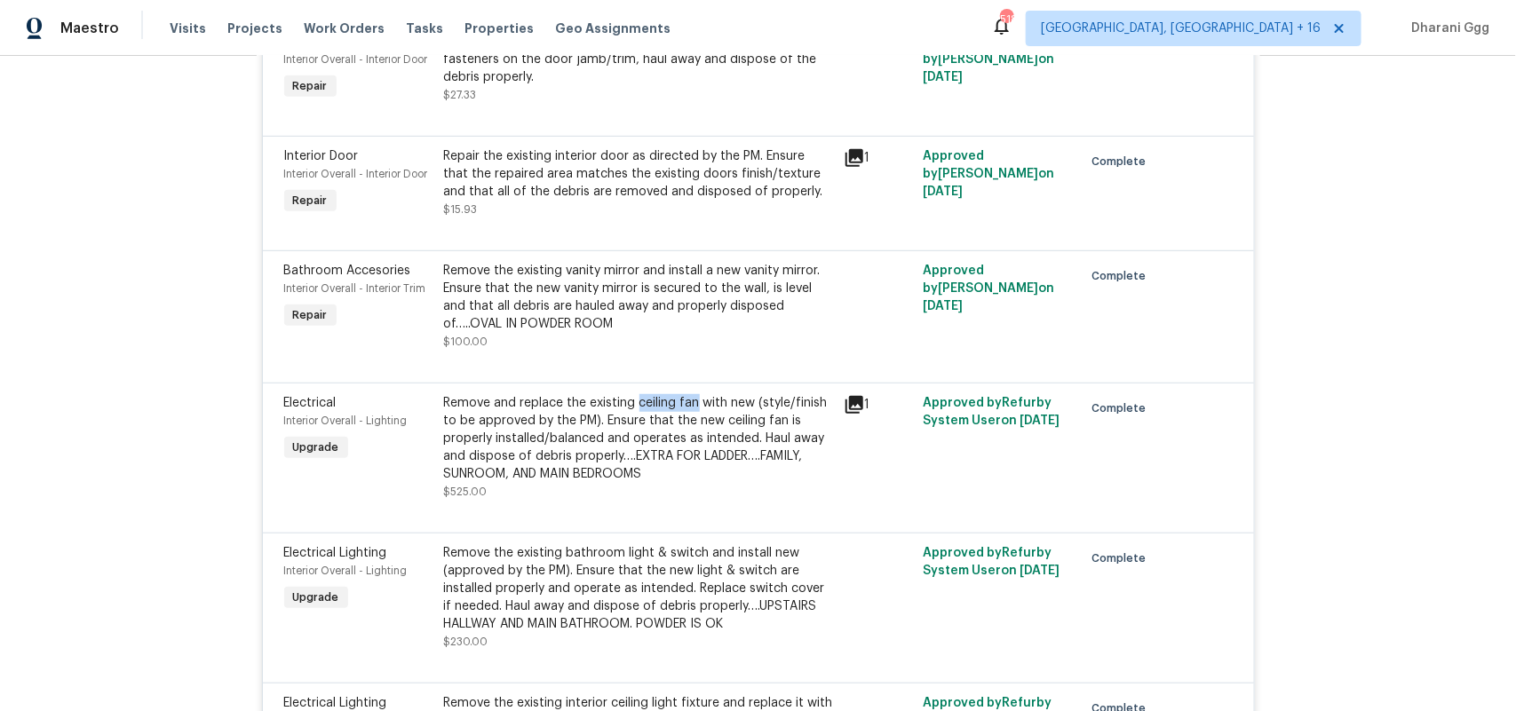
drag, startPoint x: 630, startPoint y: 416, endPoint x: 688, endPoint y: 409, distance: 58.0
click at [688, 409] on div "Remove and replace the existing ceiling fan with new (style/finish to be approv…" at bounding box center [638, 438] width 389 height 89
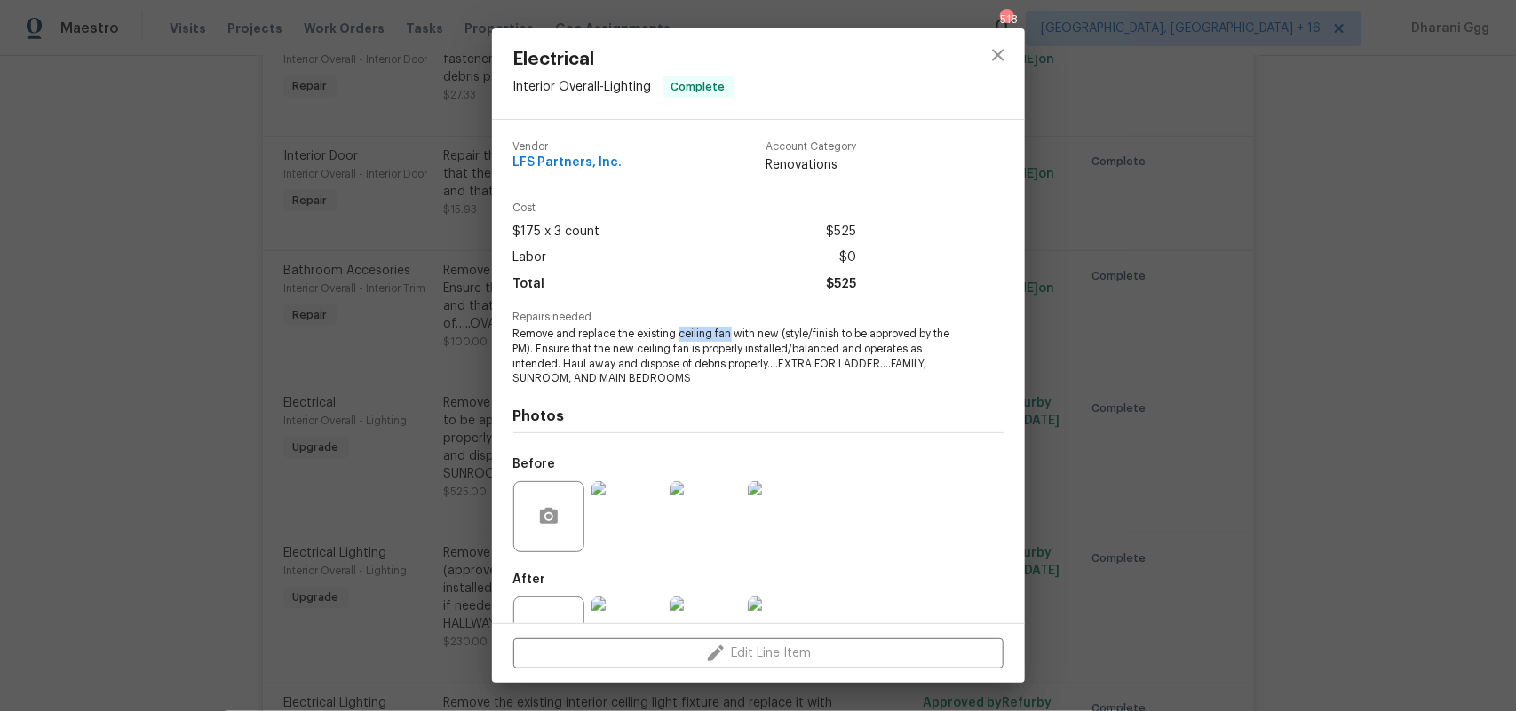
drag, startPoint x: 679, startPoint y: 334, endPoint x: 728, endPoint y: 333, distance: 48.8
click at [729, 331] on span "Remove and replace the existing ceiling fan with new (style/finish to be approv…" at bounding box center [733, 356] width 441 height 59
copy span "ceiling fan"
click at [627, 520] on img at bounding box center [626, 516] width 71 height 71
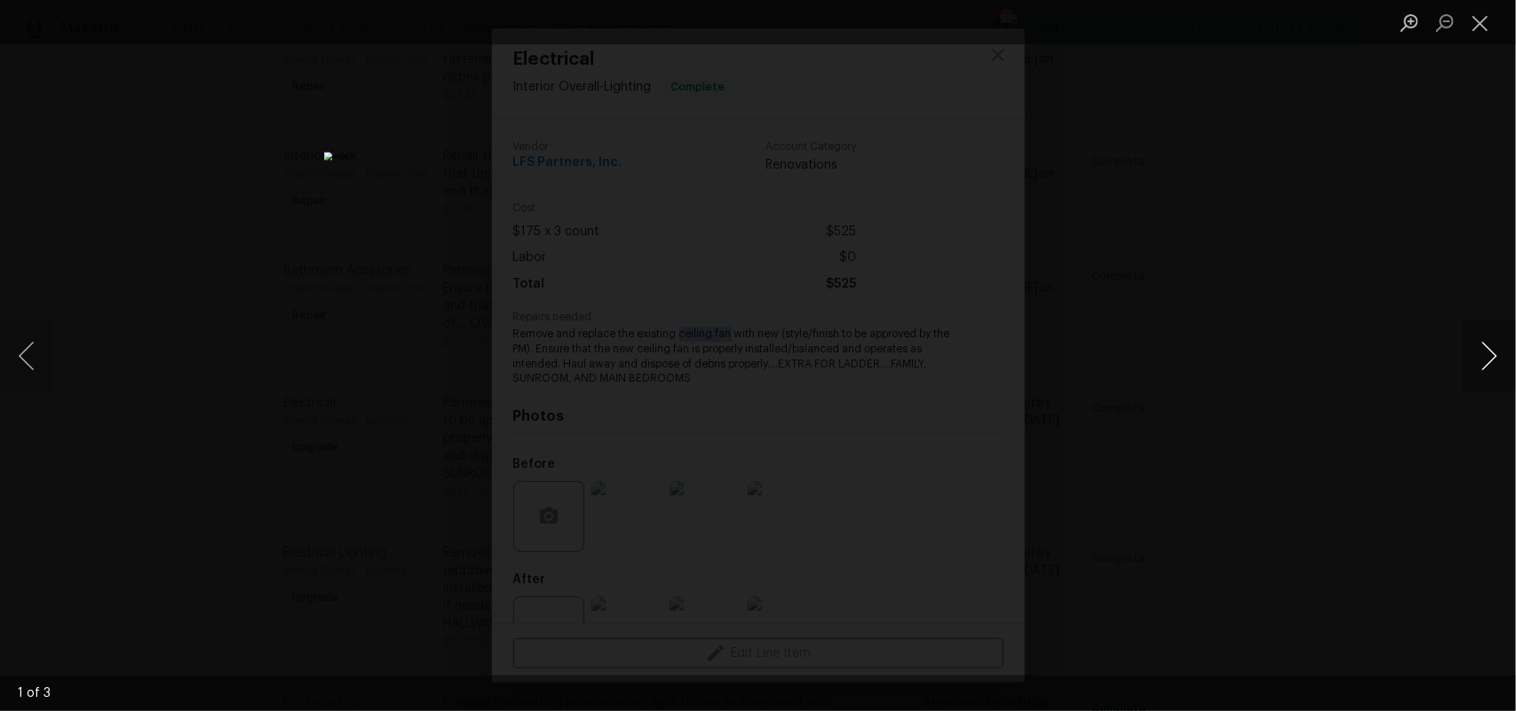
click at [1480, 358] on button "Next image" at bounding box center [1488, 356] width 53 height 71
click at [1469, 20] on button "Close lightbox" at bounding box center [1480, 22] width 36 height 31
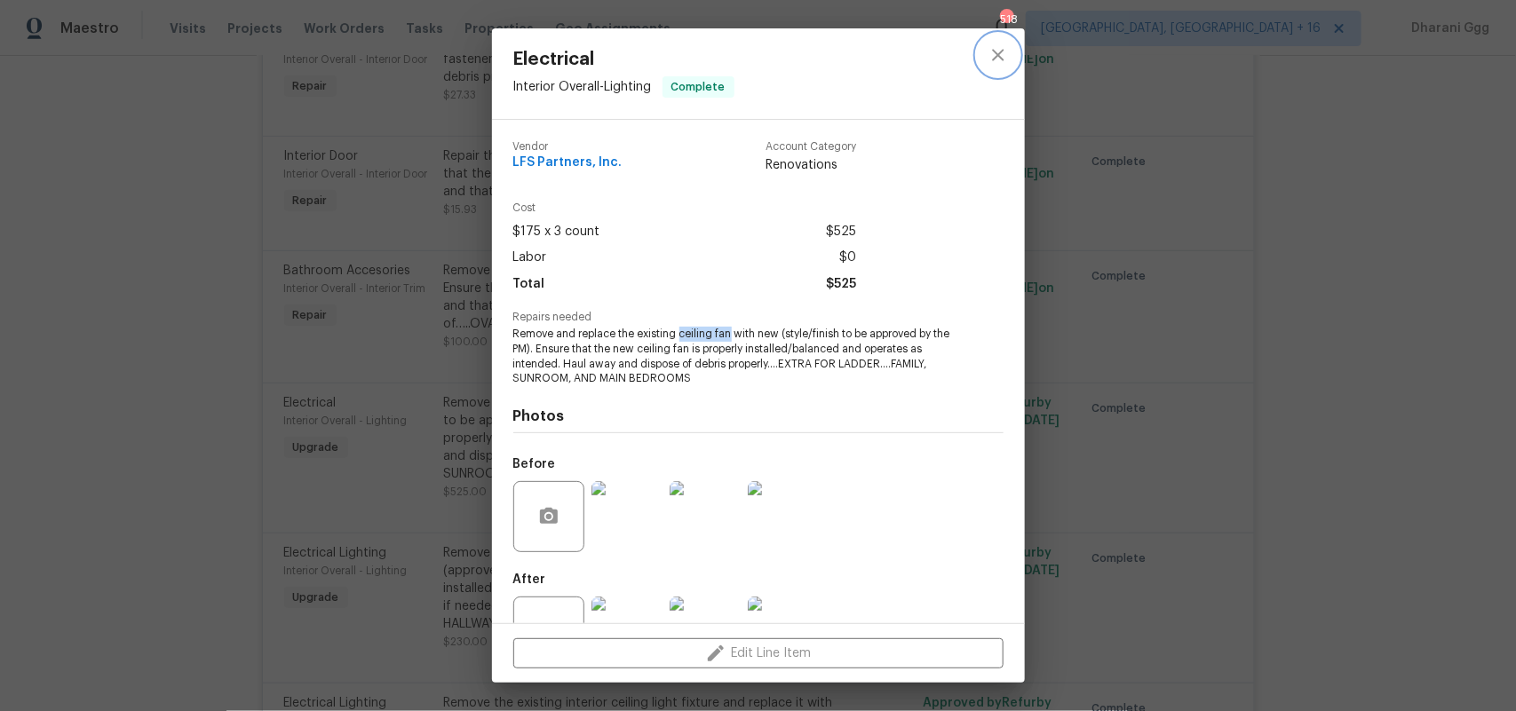
click at [984, 59] on button "close" at bounding box center [998, 55] width 43 height 43
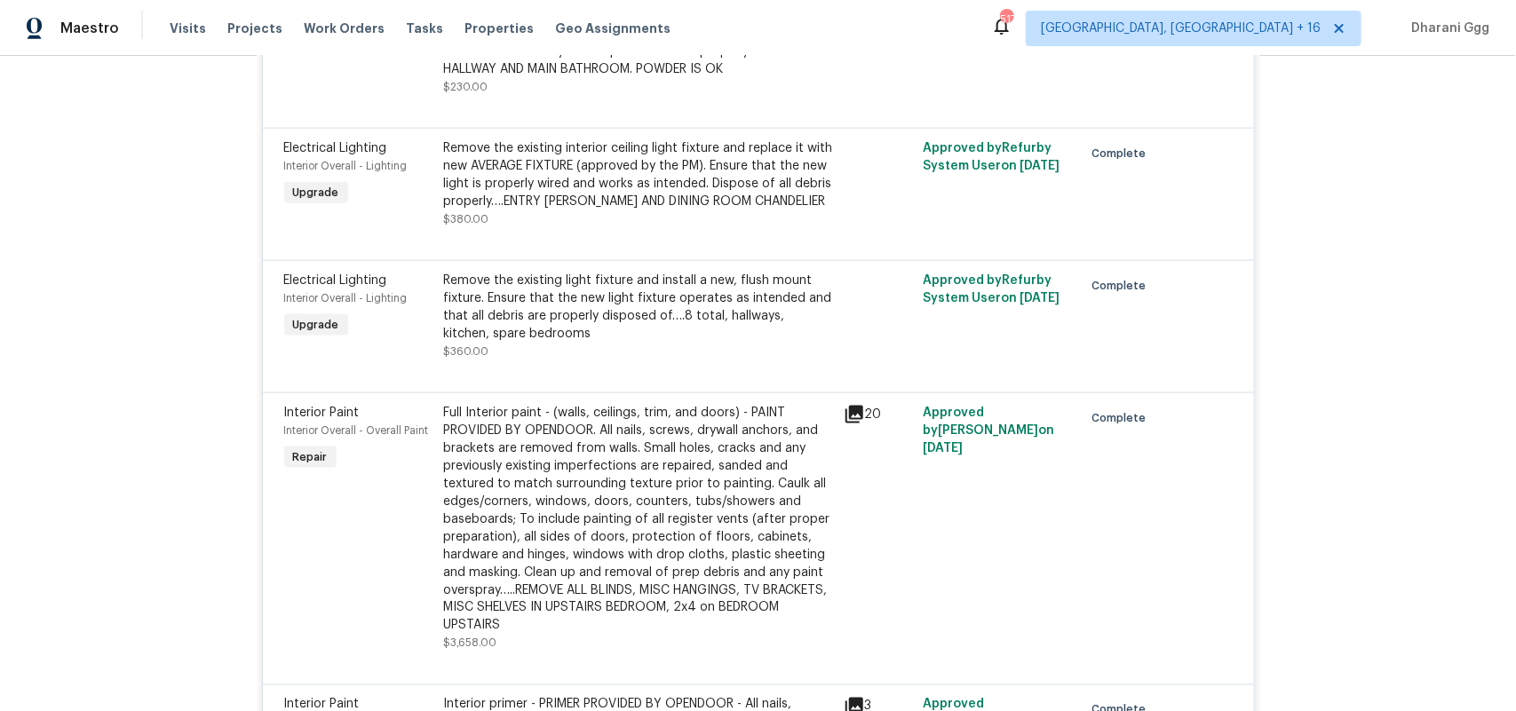
scroll to position [7146, 0]
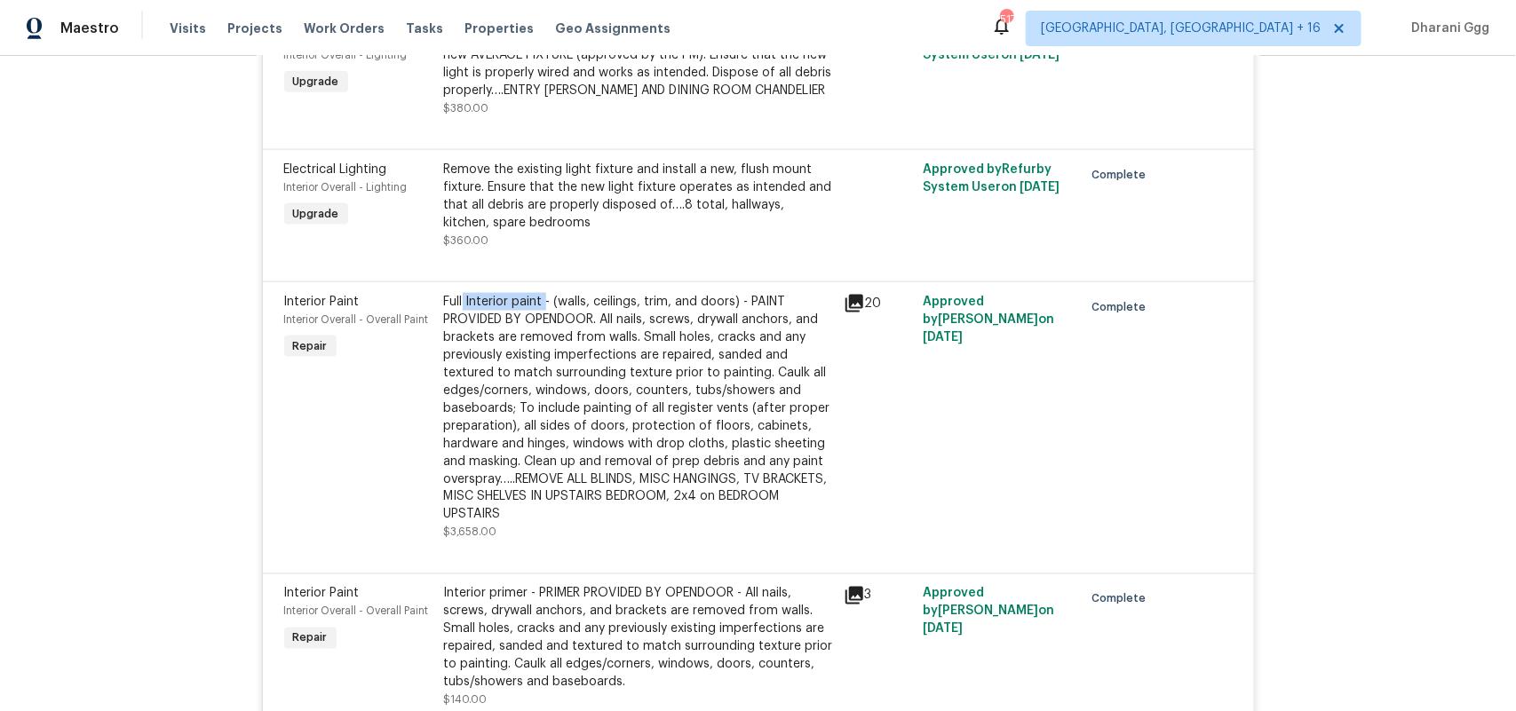
drag, startPoint x: 457, startPoint y: 313, endPoint x: 534, endPoint y: 312, distance: 77.2
click at [534, 312] on div "Full Interior paint - (walls, ceilings, trim, and doors) - PAINT PROVIDED BY OP…" at bounding box center [638, 408] width 389 height 231
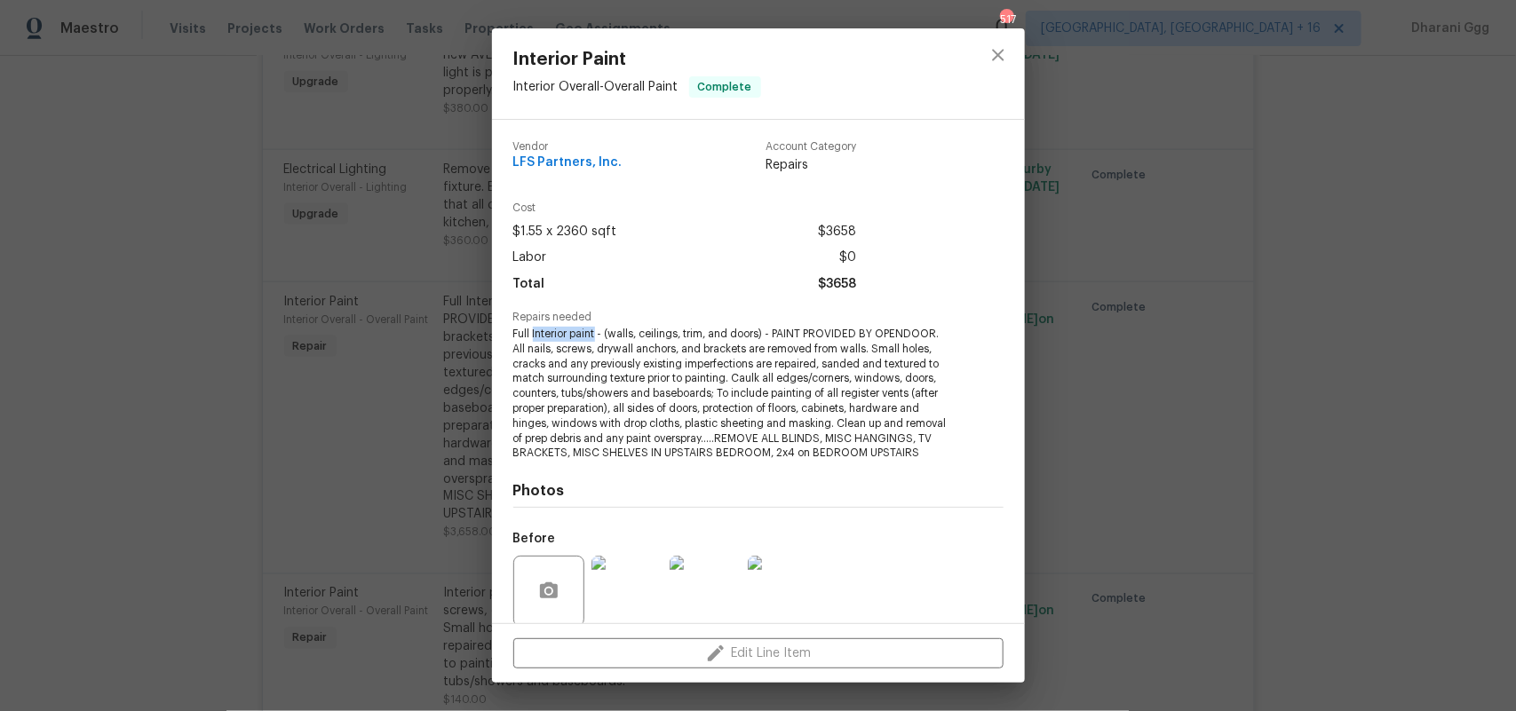
drag, startPoint x: 534, startPoint y: 338, endPoint x: 598, endPoint y: 342, distance: 64.0
click at [598, 342] on span "Full Interior paint - (walls, ceilings, trim, and doors) - PAINT PROVIDED BY OP…" at bounding box center [733, 394] width 441 height 134
copy span "Interior paint"
click at [1008, 51] on icon "close" at bounding box center [997, 54] width 21 height 21
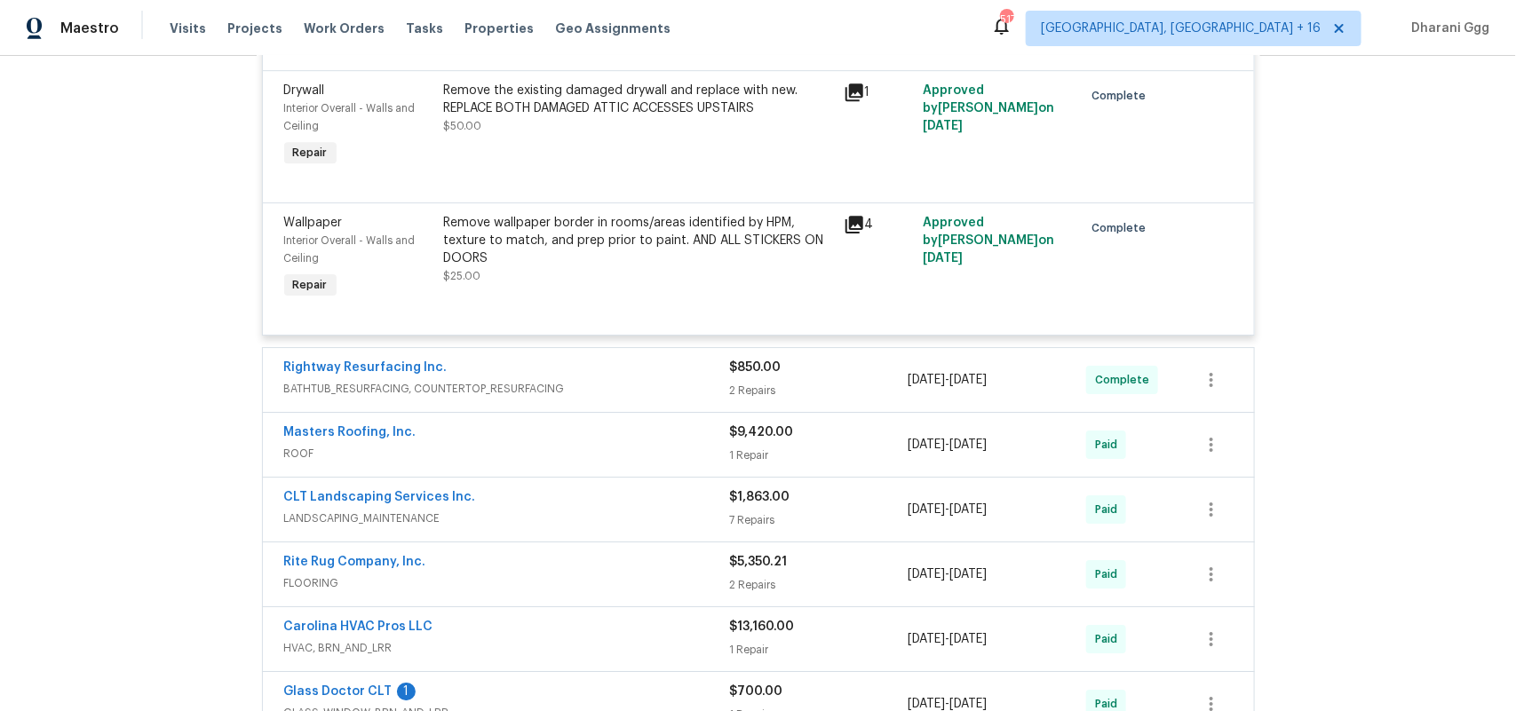
scroll to position [8588, 0]
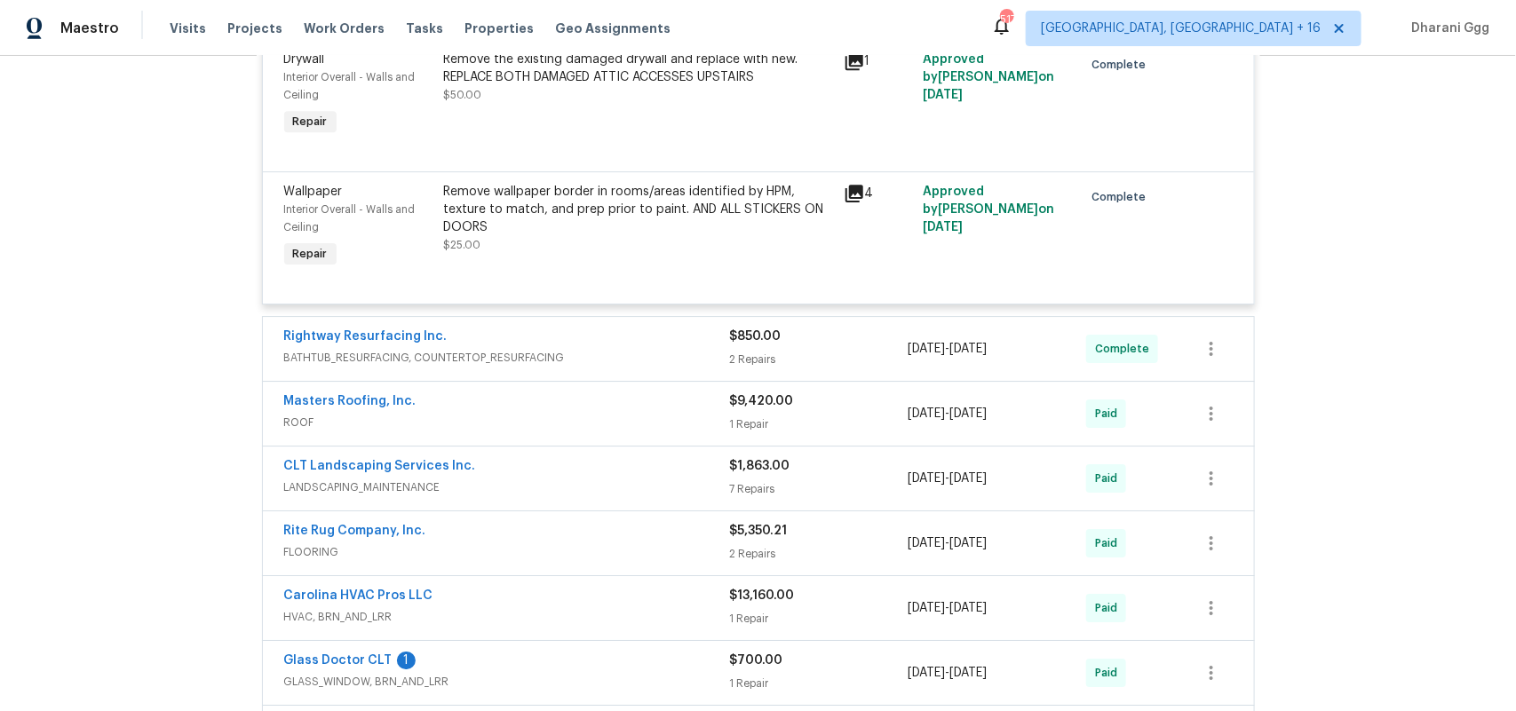
click at [582, 367] on span "BATHTUB_RESURFACING, COUNTERTOP_RESURFACING" at bounding box center [507, 358] width 446 height 18
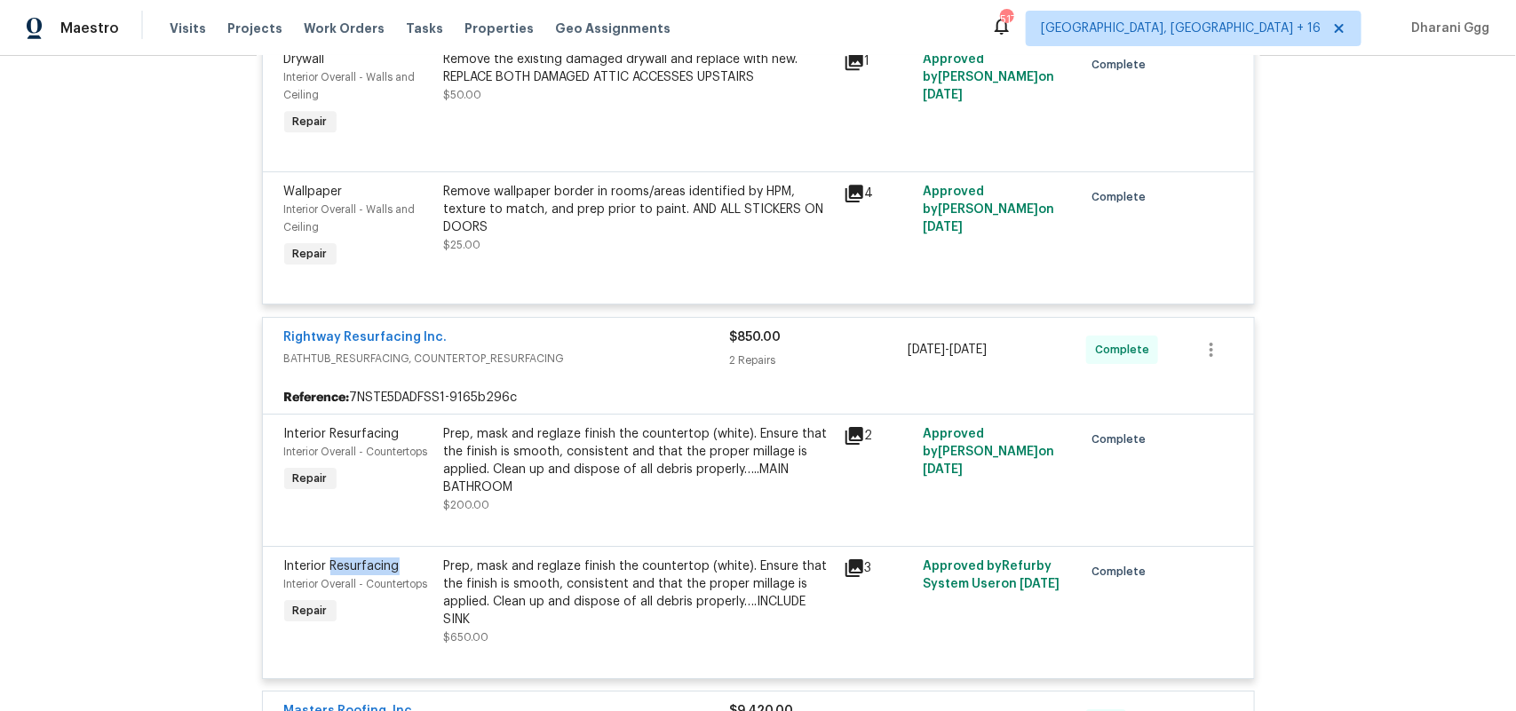
copy span "Resurfacing"
drag, startPoint x: 322, startPoint y: 579, endPoint x: 202, endPoint y: 583, distance: 120.8
click at [193, 597] on div "Back to all projects 505 Old Vine Ct, Charlotte, NC 28214 5 Beds | 2 1/2 Baths …" at bounding box center [758, 383] width 1516 height 655
click at [214, 577] on div "Back to all projects 505 Old Vine Ct, Charlotte, NC 28214 5 Beds | 2 1/2 Baths …" at bounding box center [758, 383] width 1516 height 655
click at [849, 447] on icon at bounding box center [853, 435] width 21 height 21
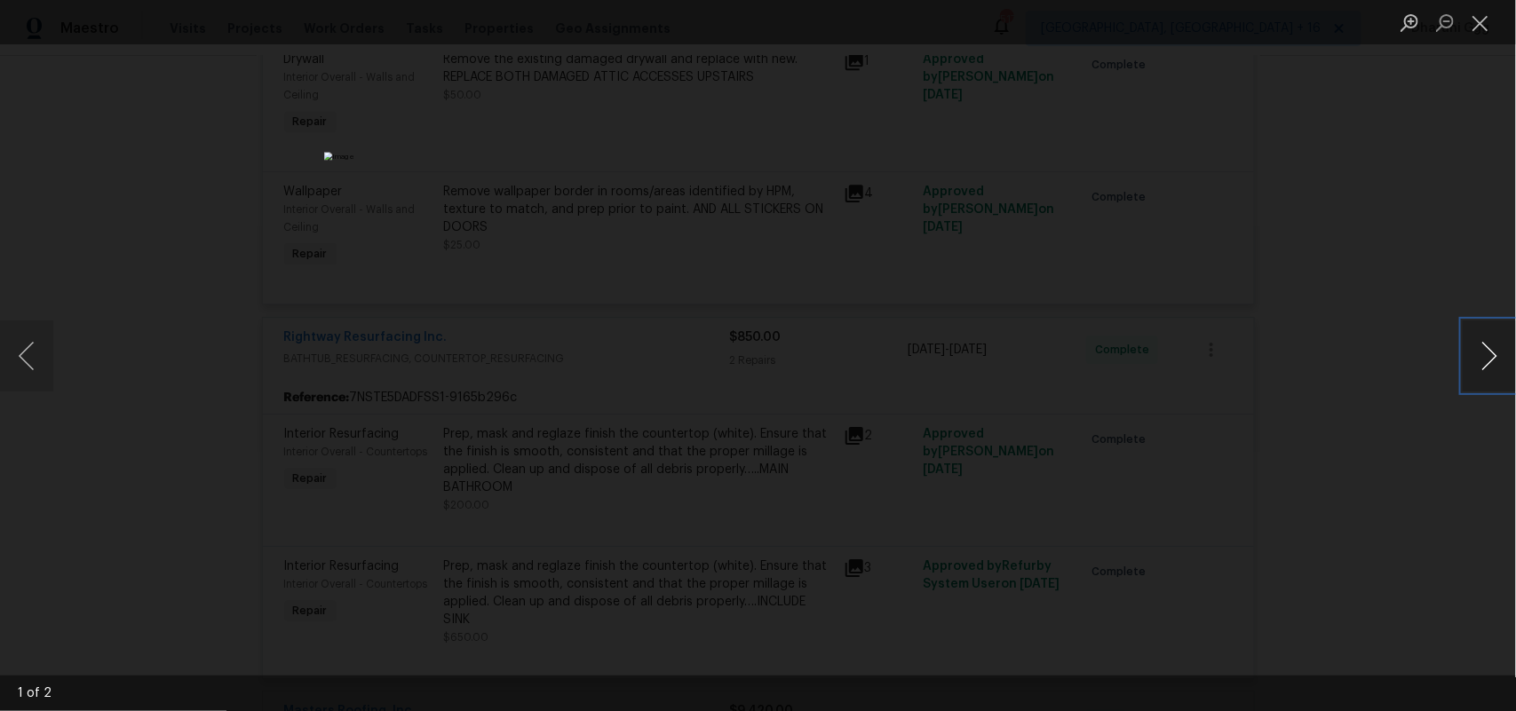
click at [1474, 361] on button "Next image" at bounding box center [1488, 356] width 53 height 71
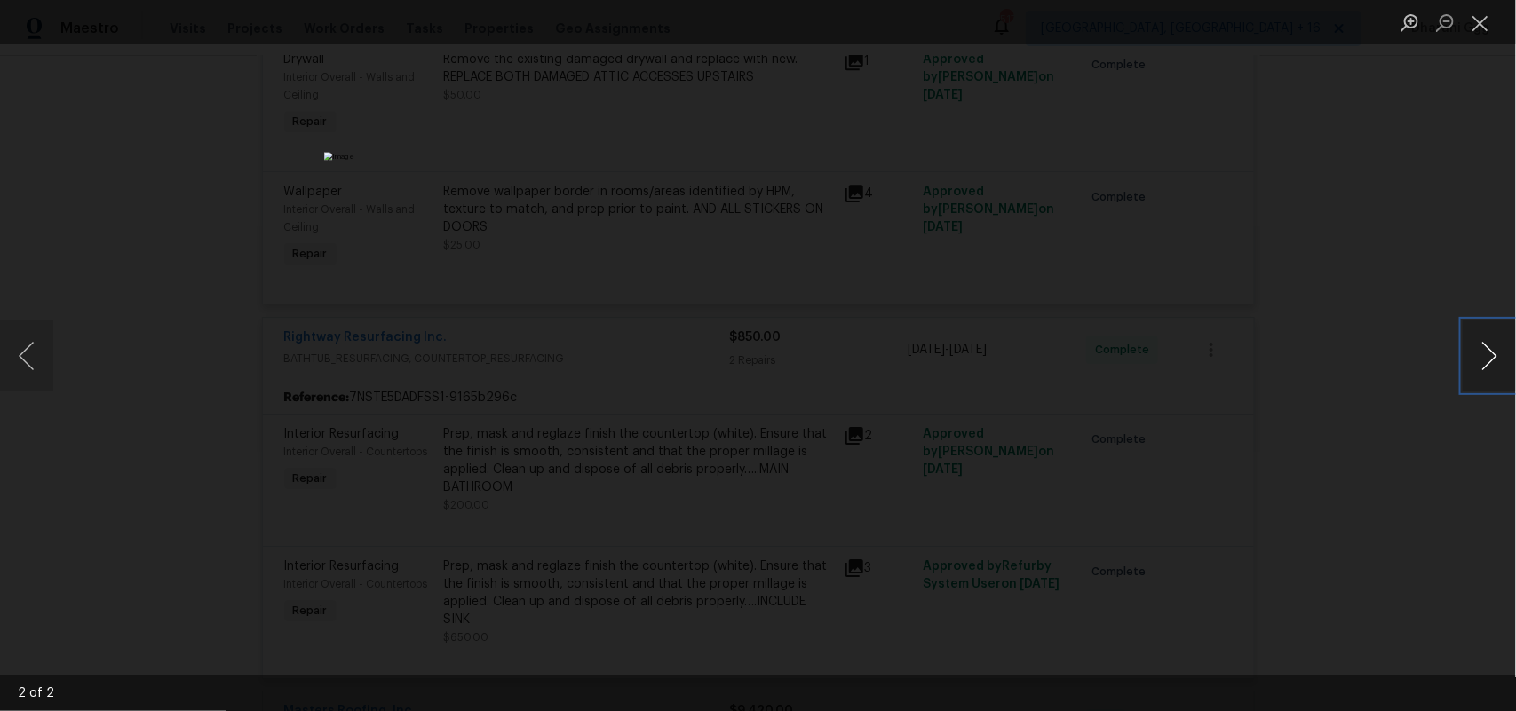
click at [1474, 361] on button "Next image" at bounding box center [1488, 356] width 53 height 71
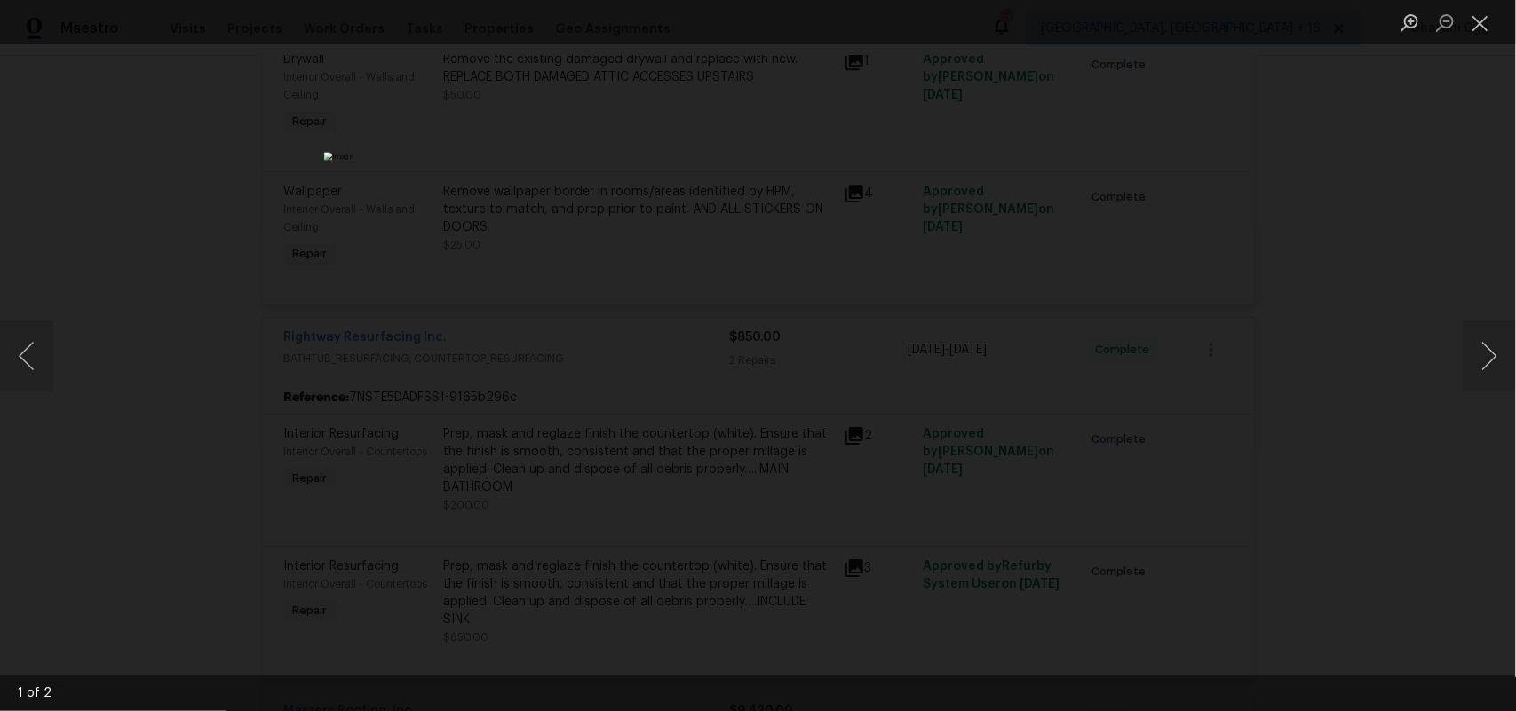
click at [0, 710] on div at bounding box center [0, 711] width 0 height 0
click at [1475, 20] on button "Close lightbox" at bounding box center [1480, 22] width 36 height 31
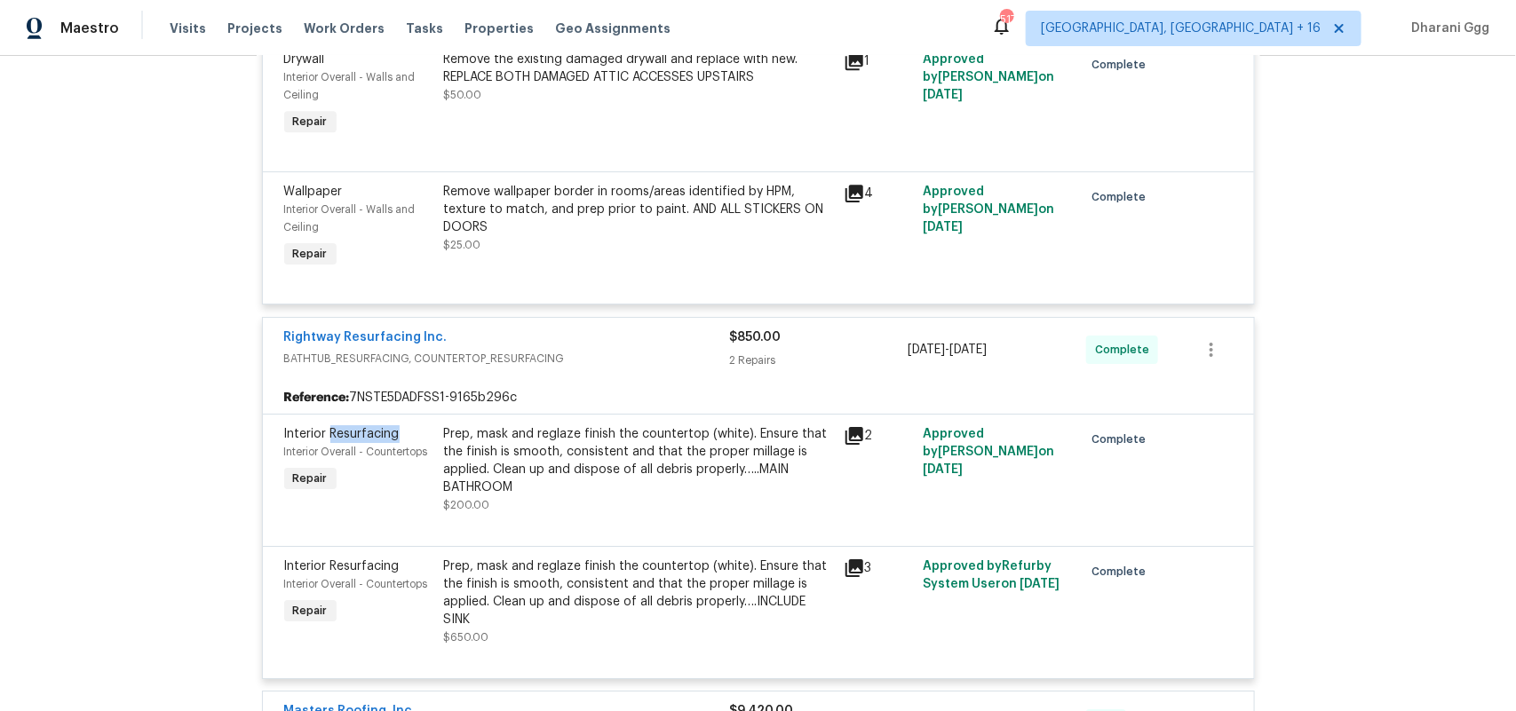
copy span "Resurfacing"
drag, startPoint x: 400, startPoint y: 445, endPoint x: 420, endPoint y: 509, distance: 66.8
click at [420, 509] on div "Interior Resurfacing Interior Overall - Countertops Repair" at bounding box center [359, 469] width 160 height 99
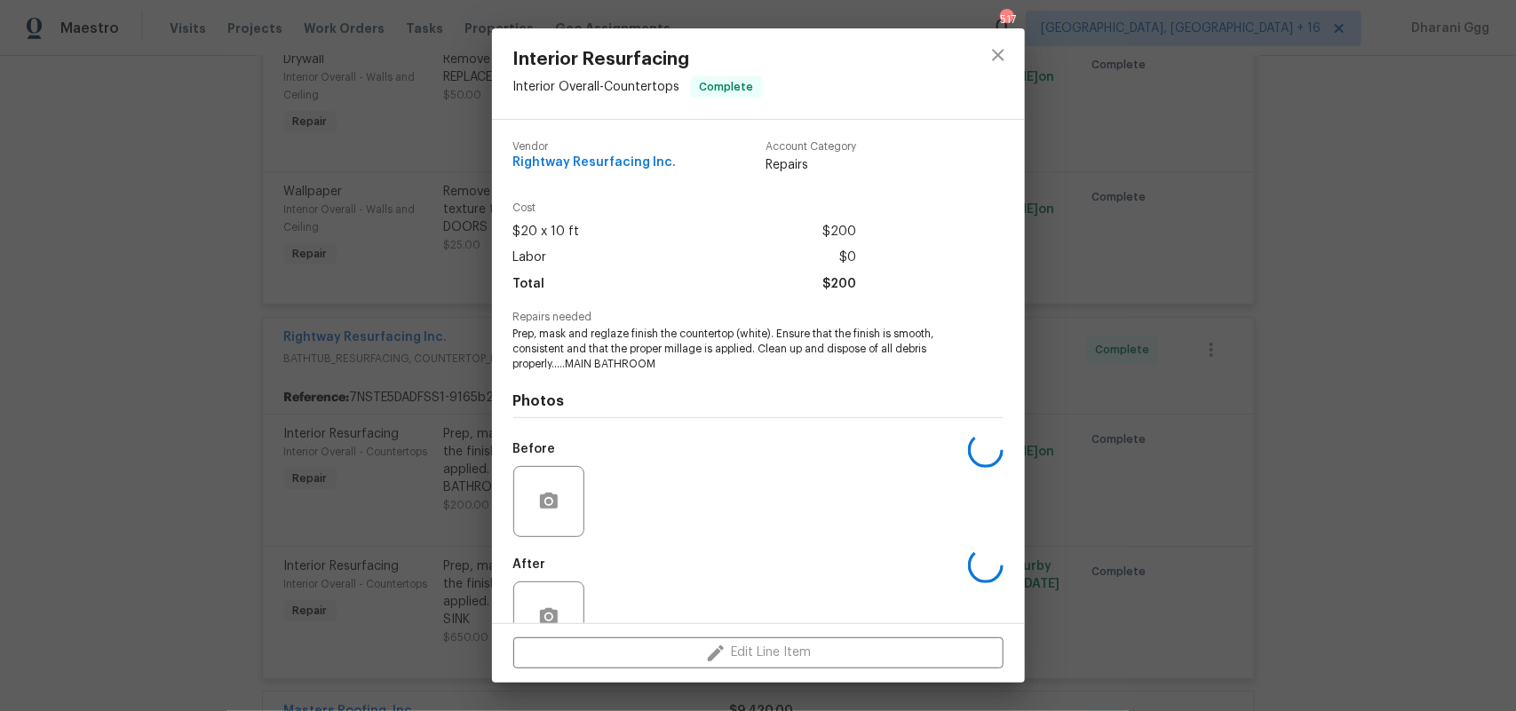
drag, startPoint x: 202, startPoint y: 499, endPoint x: 759, endPoint y: 280, distance: 598.3
click at [204, 498] on div "Interior Resurfacing Interior Overall - Countertops Complete Vendor Rightway Re…" at bounding box center [758, 355] width 1516 height 711
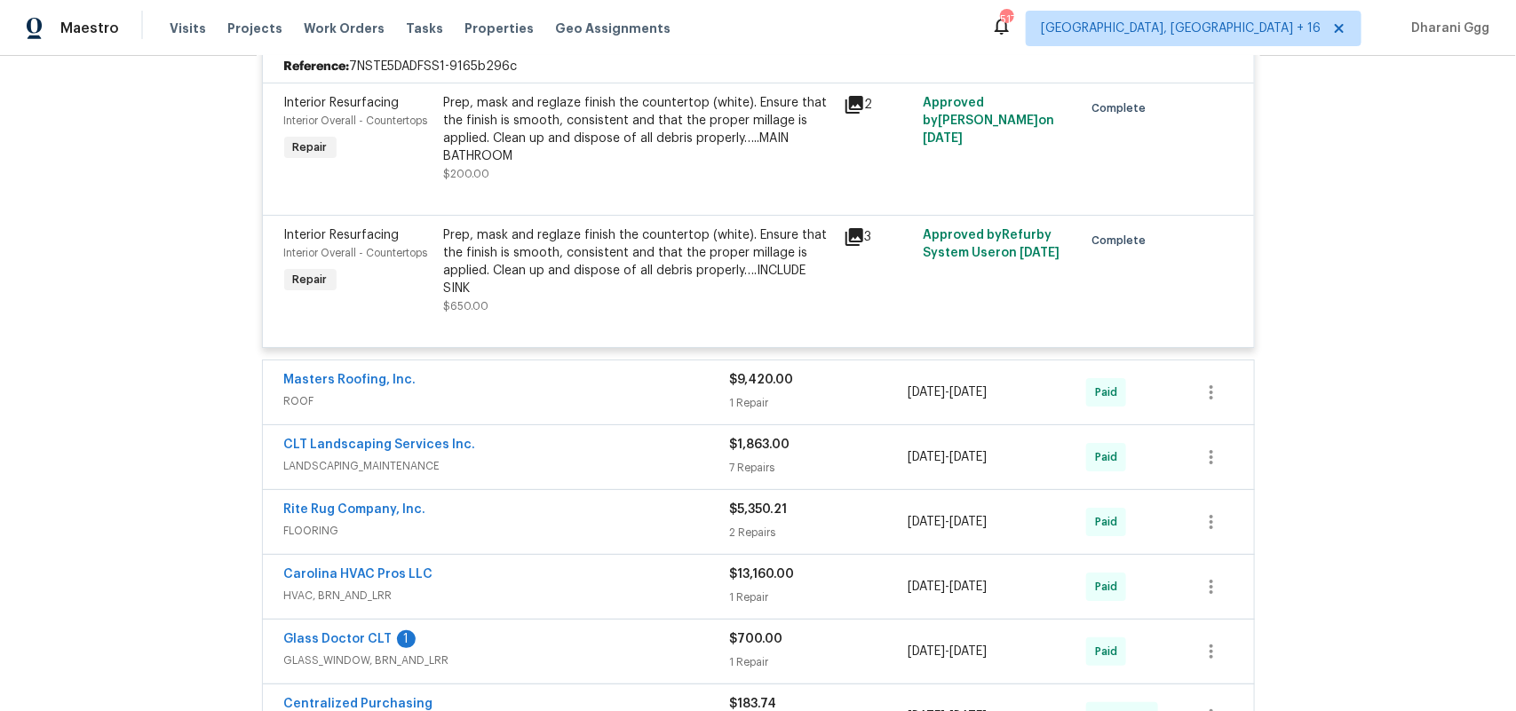
scroll to position [8921, 0]
click at [546, 408] on span "ROOF" at bounding box center [507, 400] width 446 height 18
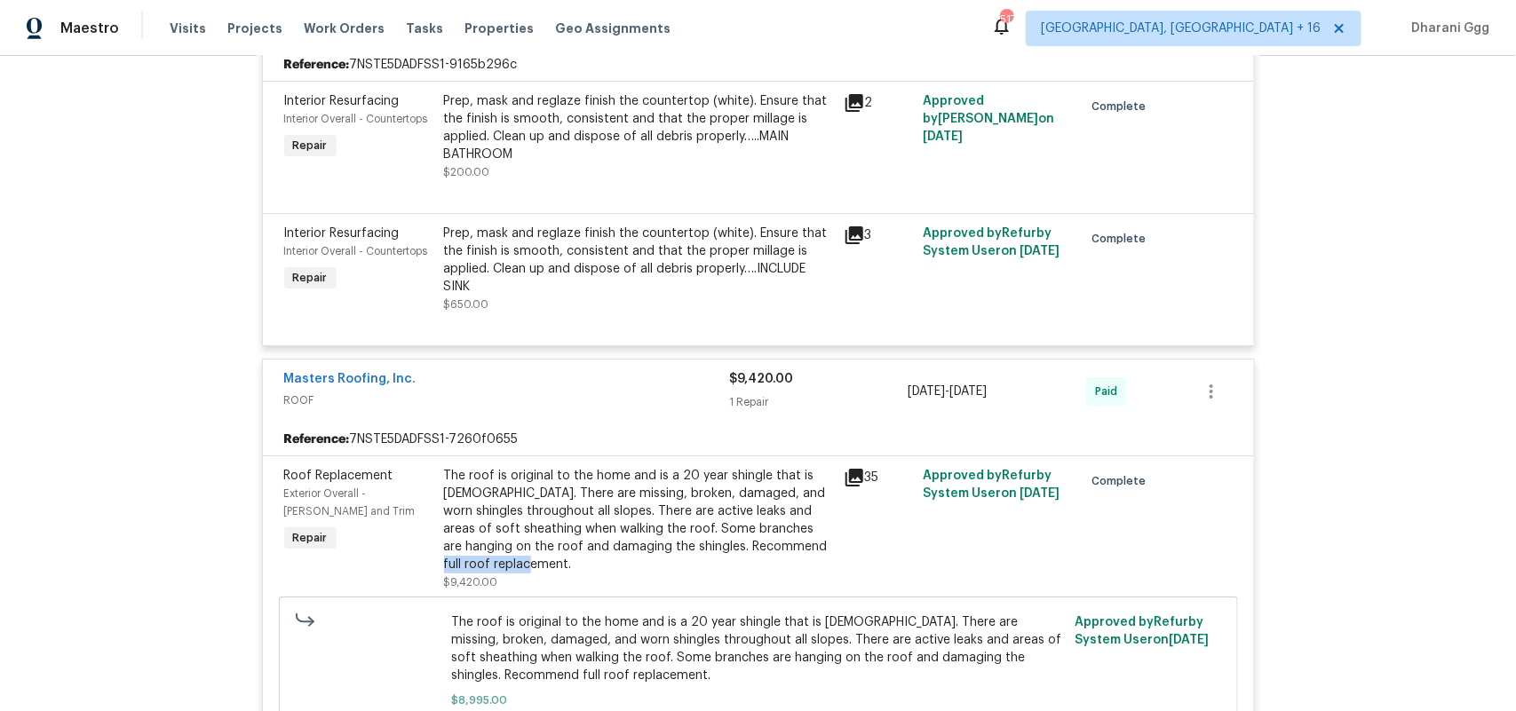
drag, startPoint x: 748, startPoint y: 562, endPoint x: 781, endPoint y: 580, distance: 37.3
click at [781, 574] on div "The roof is original to the home and is a 20 year shingle that is 25 years old.…" at bounding box center [638, 520] width 389 height 107
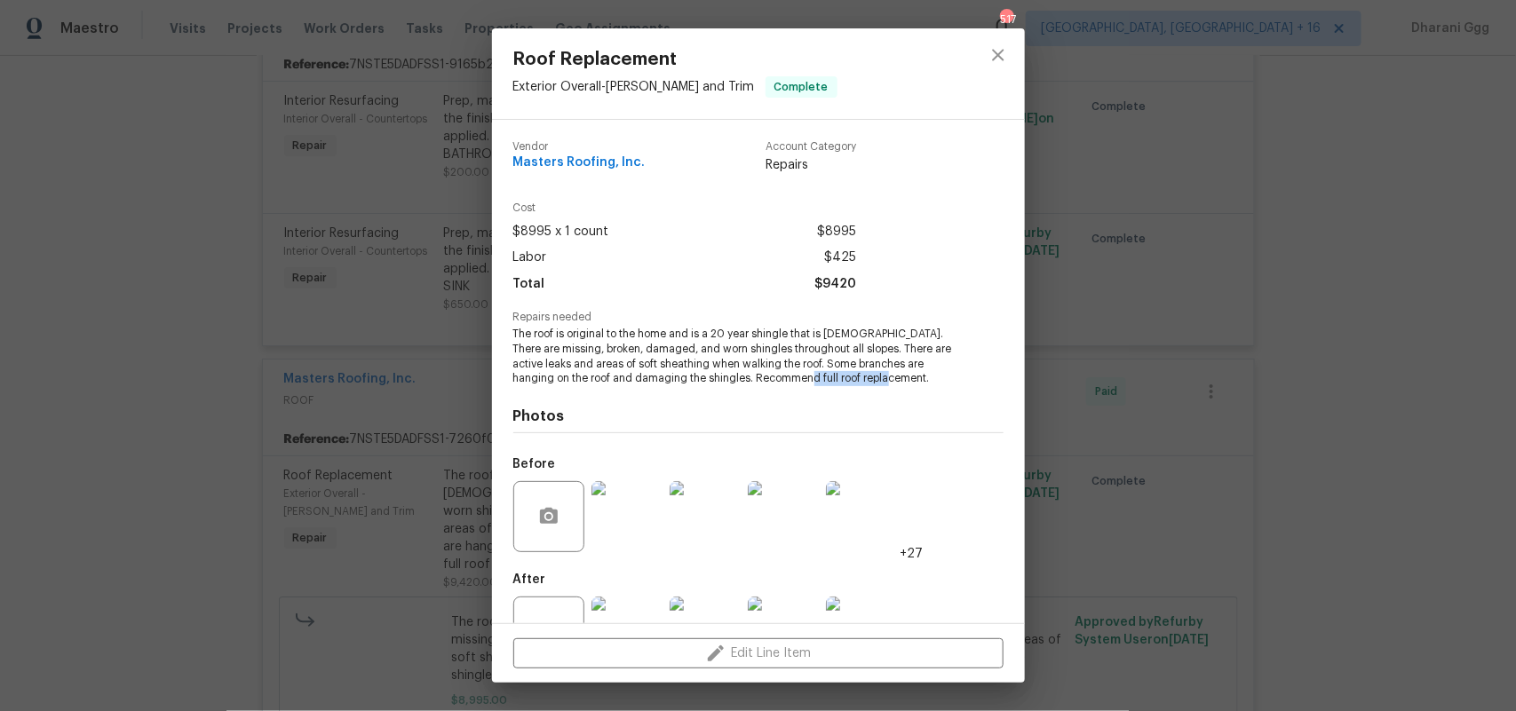
drag, startPoint x: 796, startPoint y: 384, endPoint x: 881, endPoint y: 382, distance: 85.3
click at [881, 382] on span "The roof is original to the home and is a 20 year shingle that is 25 years old.…" at bounding box center [733, 356] width 441 height 59
copy span "roof replacement"
click at [1002, 59] on icon "close" at bounding box center [998, 55] width 12 height 12
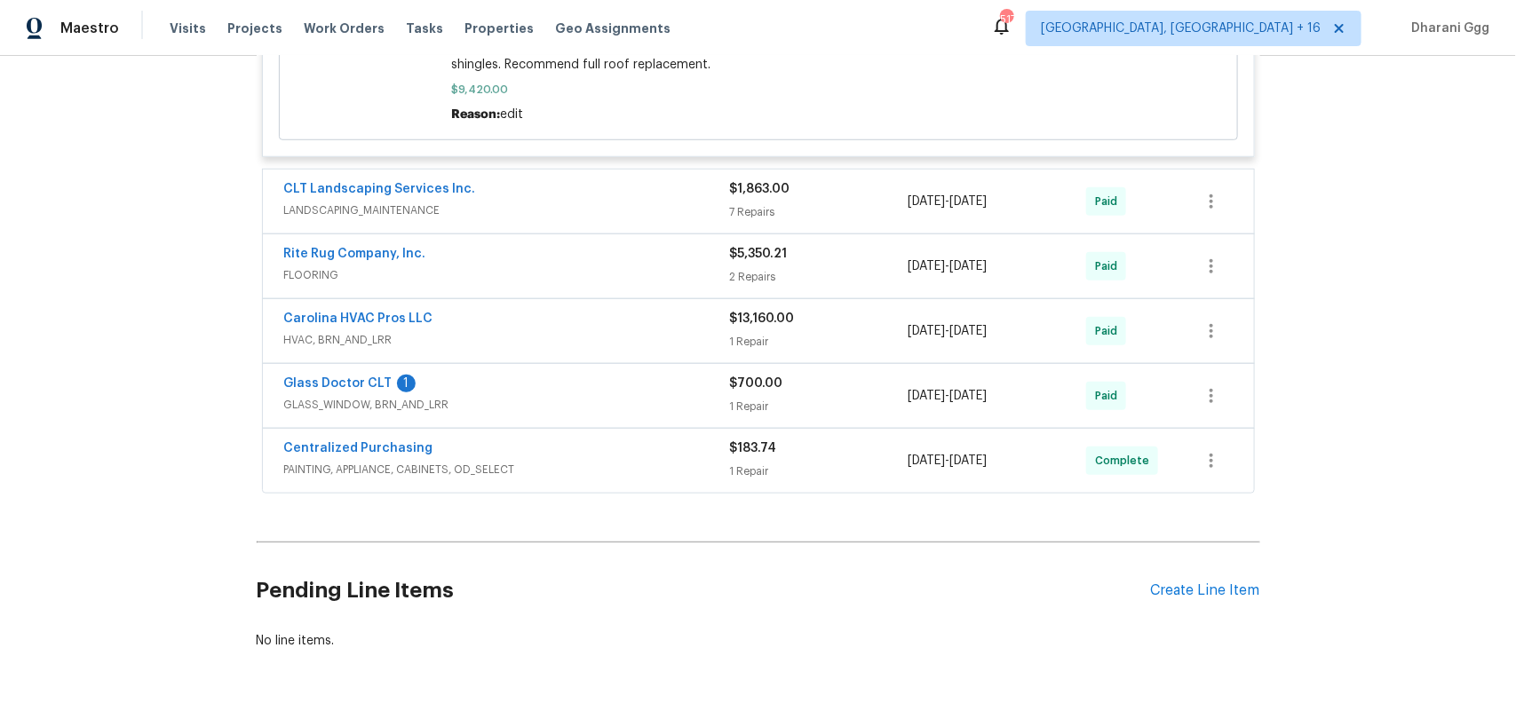
scroll to position [9698, 0]
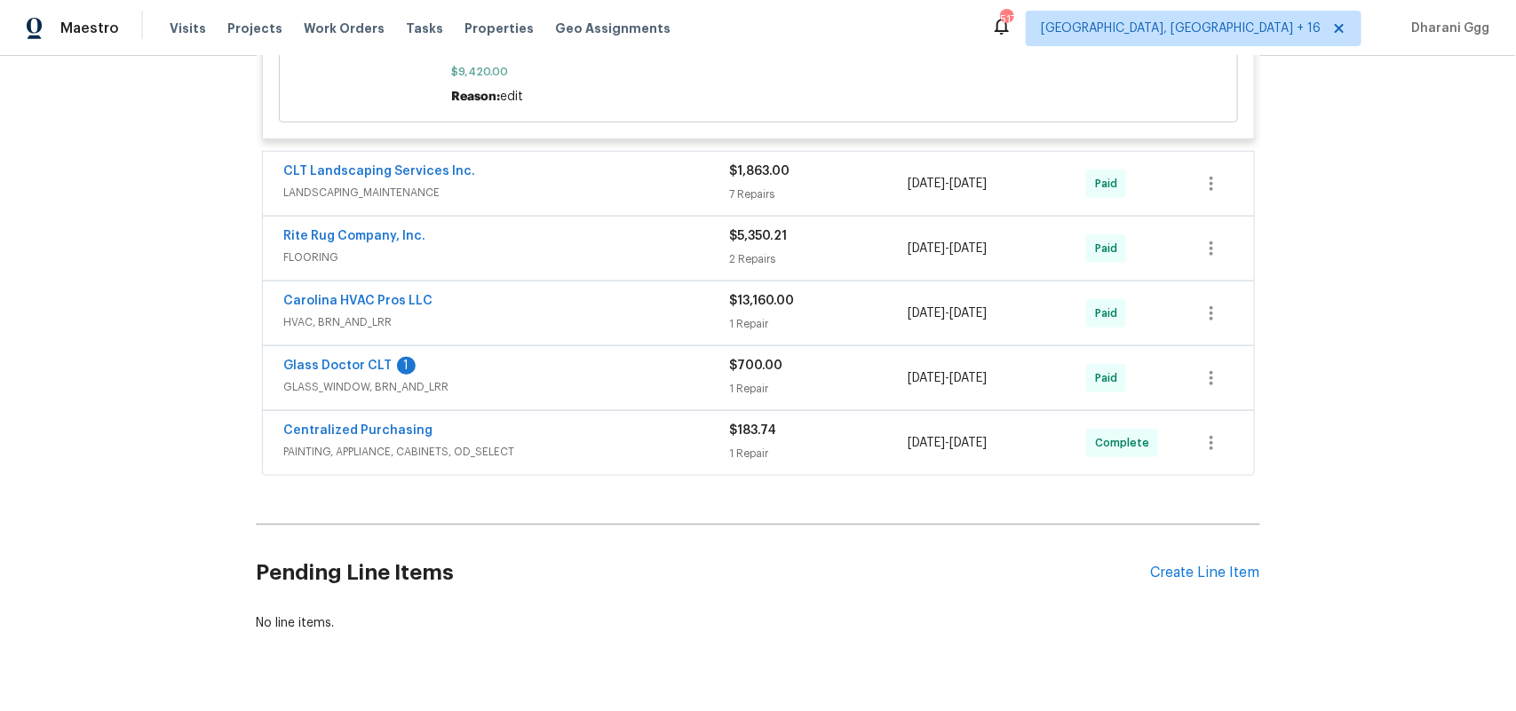
click at [677, 202] on span "LANDSCAPING_MAINTENANCE" at bounding box center [507, 193] width 446 height 18
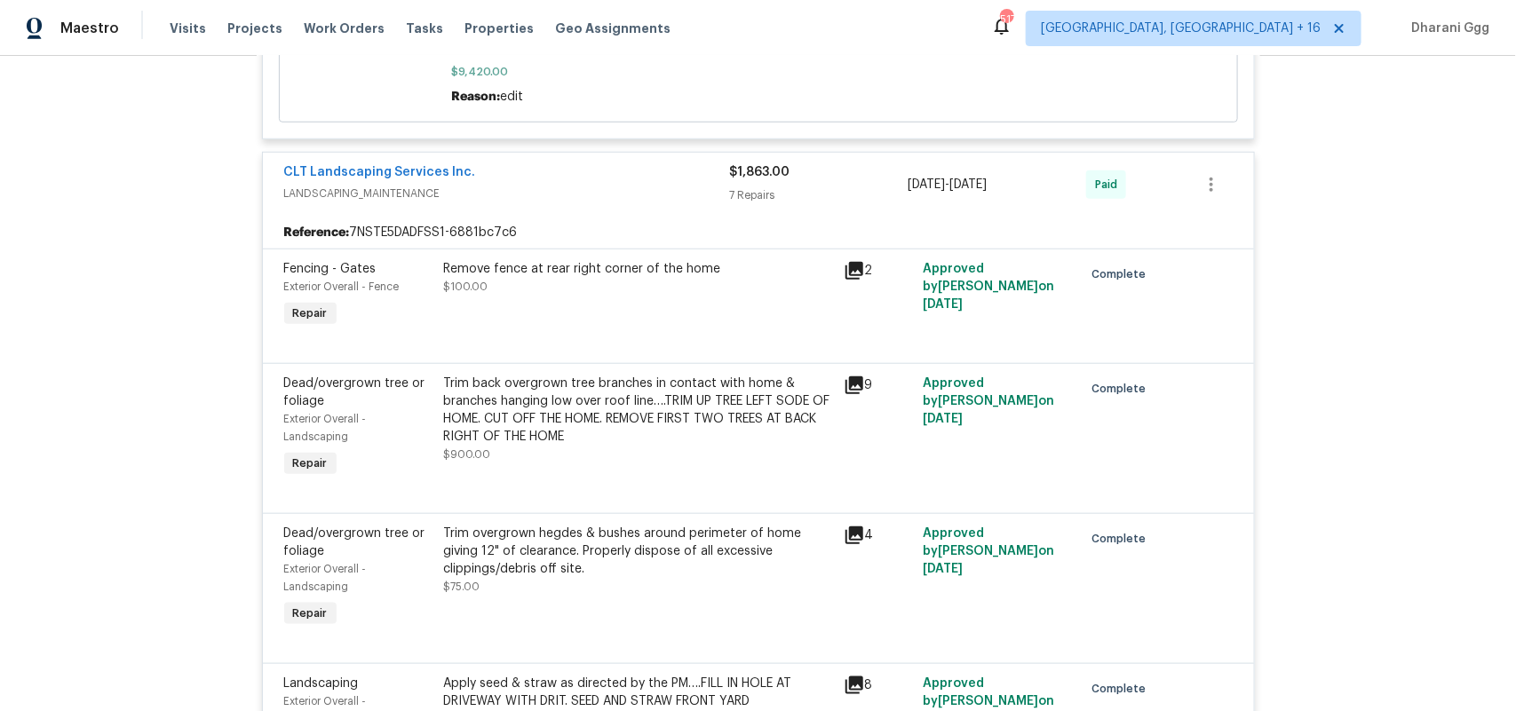
click at [179, 276] on div "Back to all projects 505 Old Vine Ct, Charlotte, NC 28214 5 Beds | 2 1/2 Baths …" at bounding box center [758, 383] width 1516 height 655
click at [439, 202] on span "LANDSCAPING_MAINTENANCE" at bounding box center [507, 194] width 446 height 18
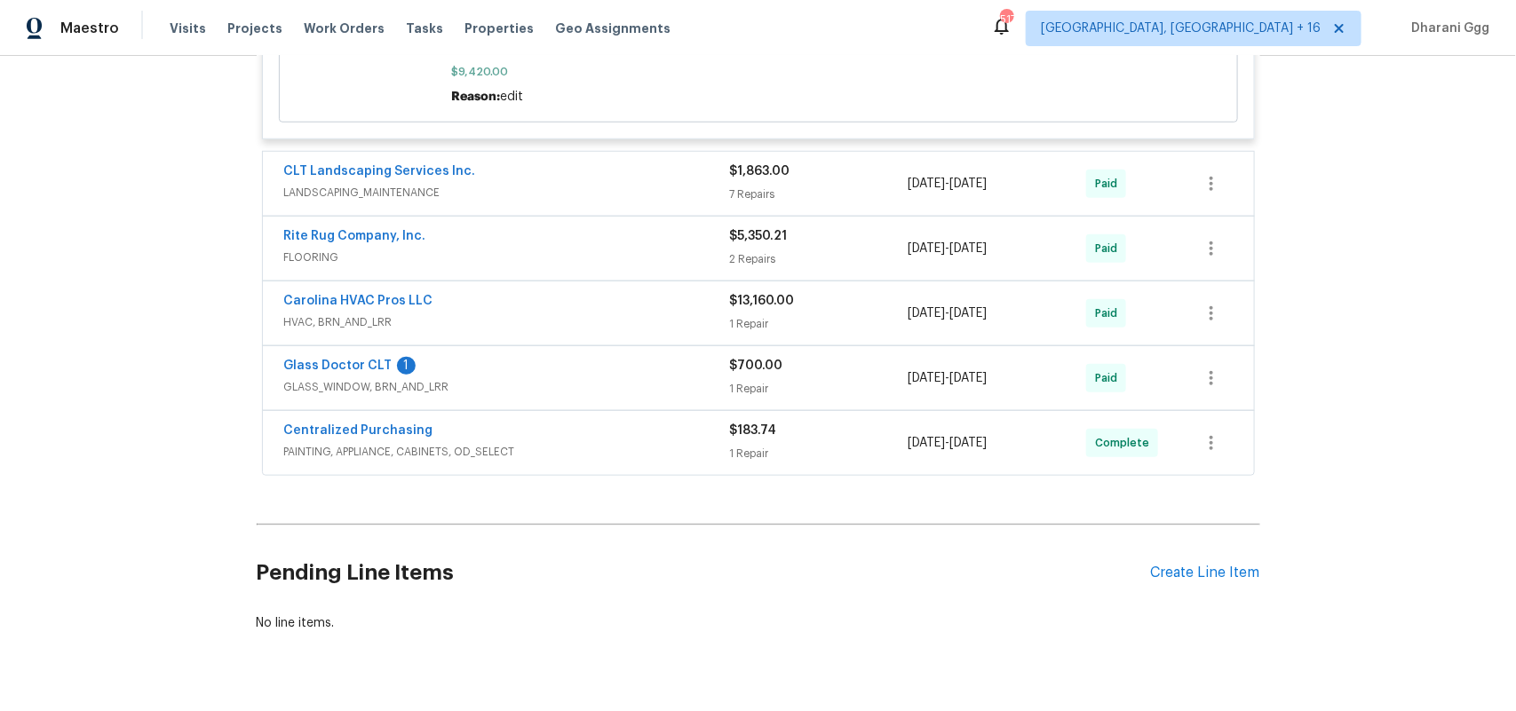
click at [670, 266] on span "FLOORING" at bounding box center [507, 258] width 446 height 18
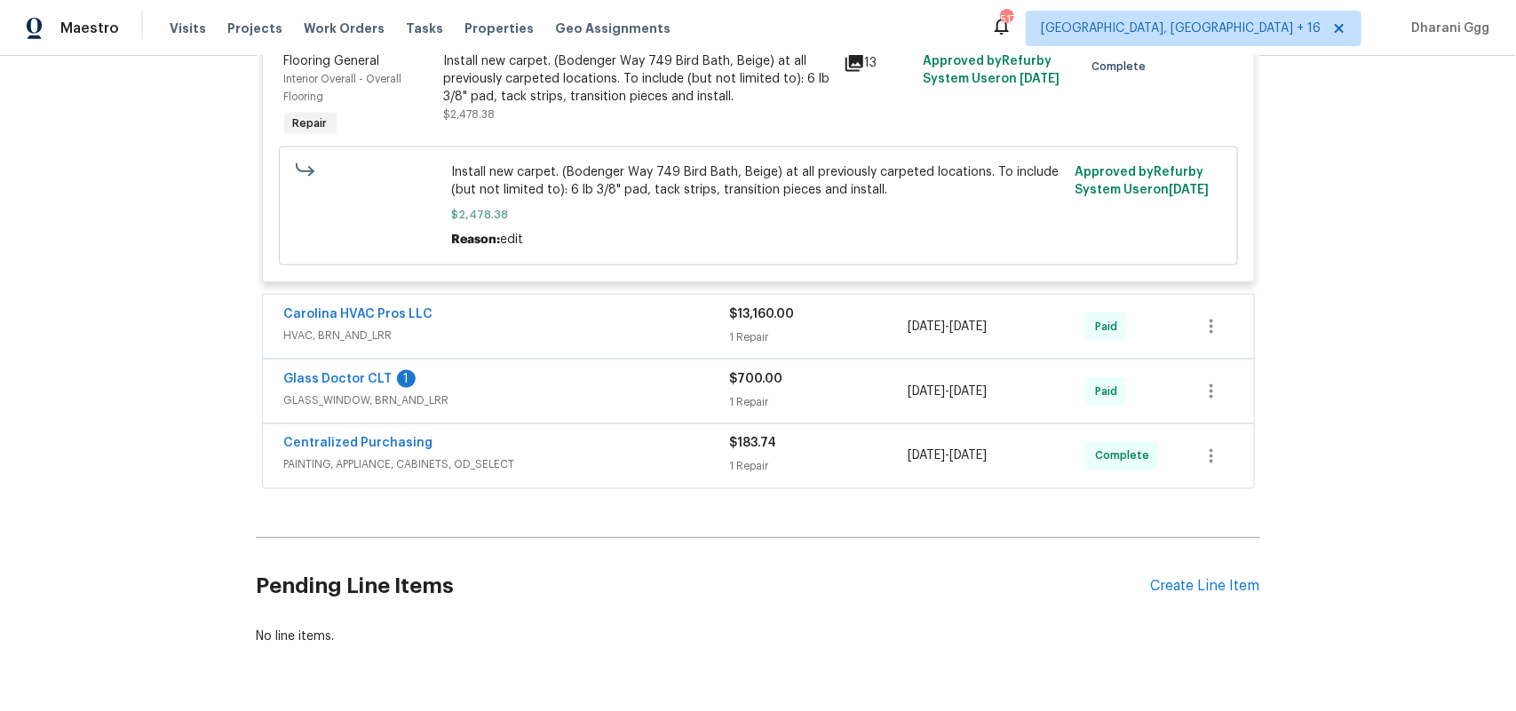
scroll to position [10253, 0]
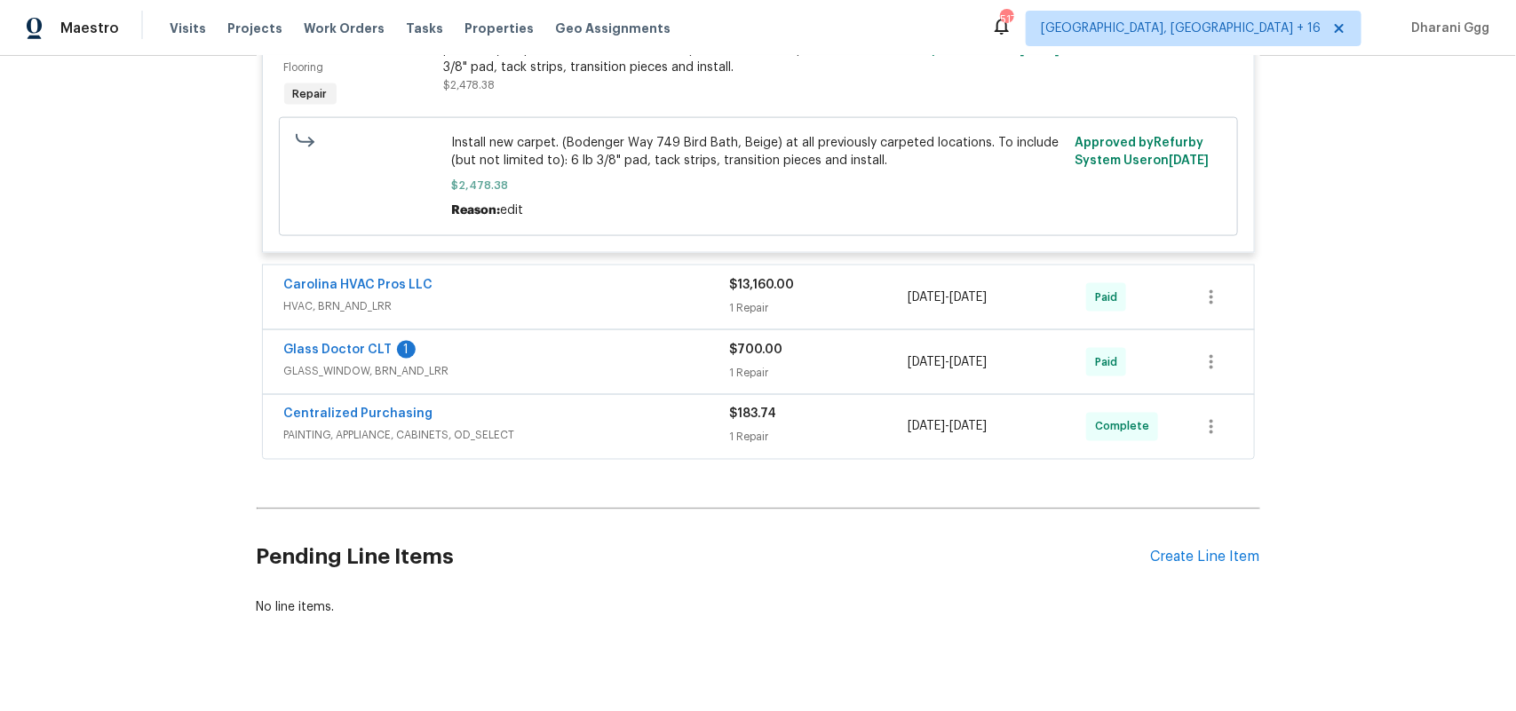
click at [689, 315] on span "HVAC, BRN_AND_LRR" at bounding box center [507, 306] width 446 height 18
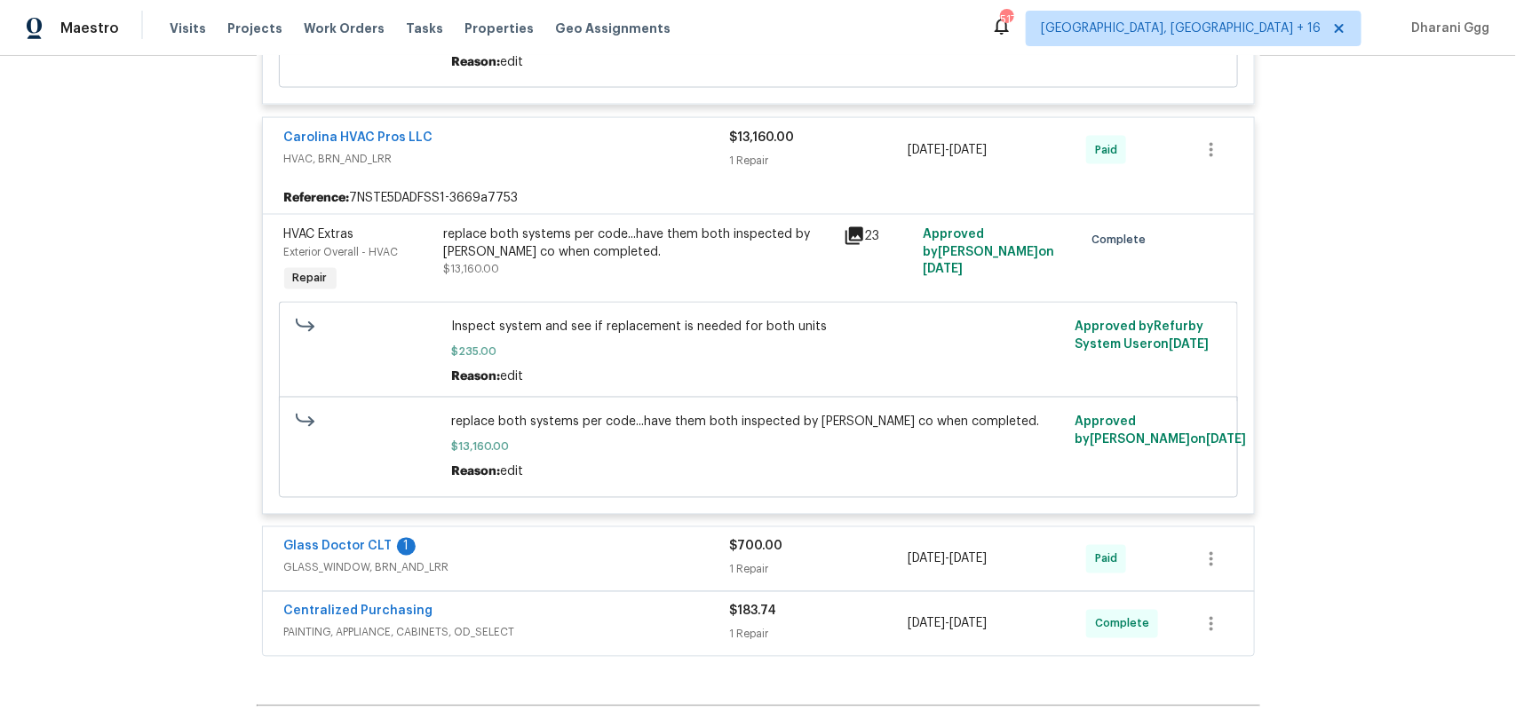
scroll to position [10364, 0]
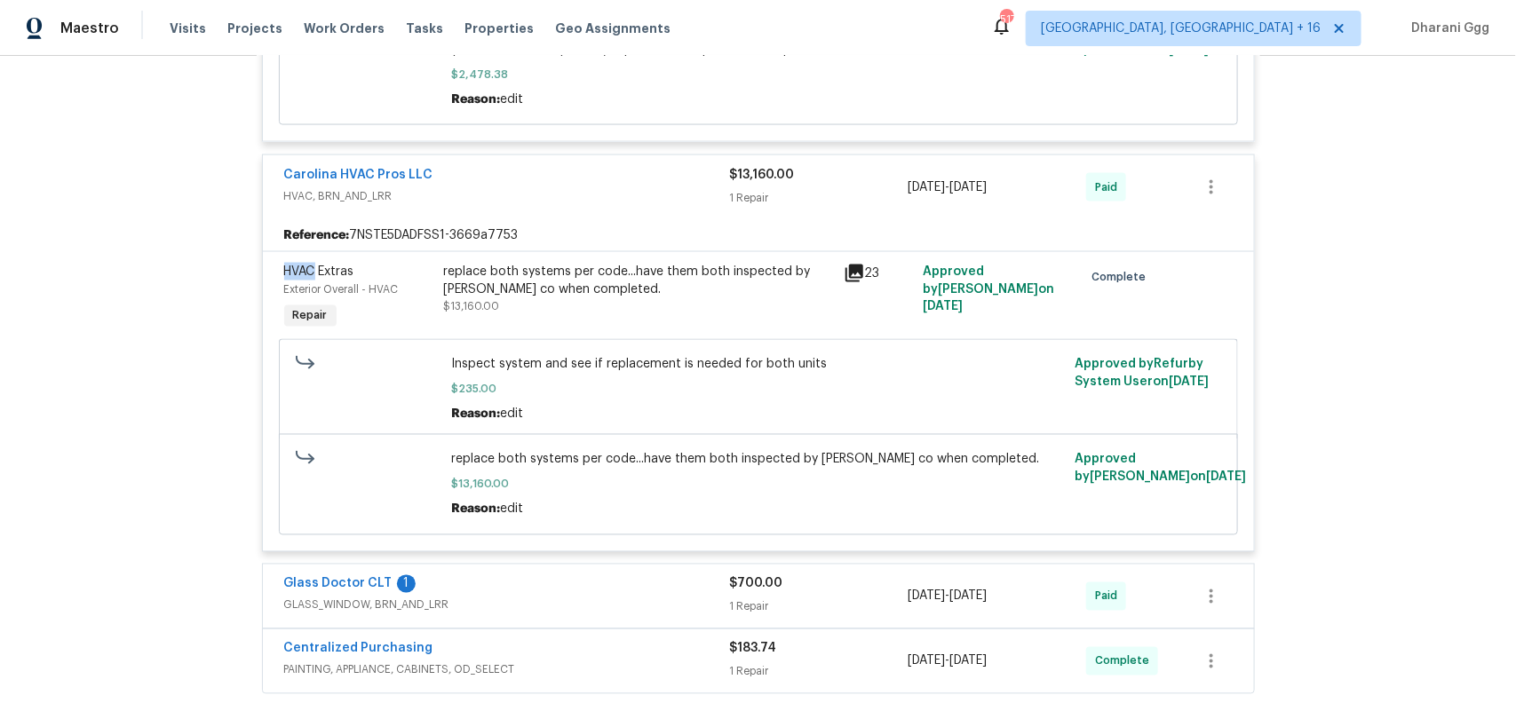
copy span "HVAC"
drag, startPoint x: 276, startPoint y: 289, endPoint x: 218, endPoint y: 353, distance: 86.8
click at [218, 353] on div "Back to all projects 505 Old Vine Ct, Charlotte, NC 28214 5 Beds | 2 1/2 Baths …" at bounding box center [758, 383] width 1516 height 655
click at [709, 399] on span "$235.00" at bounding box center [758, 390] width 614 height 18
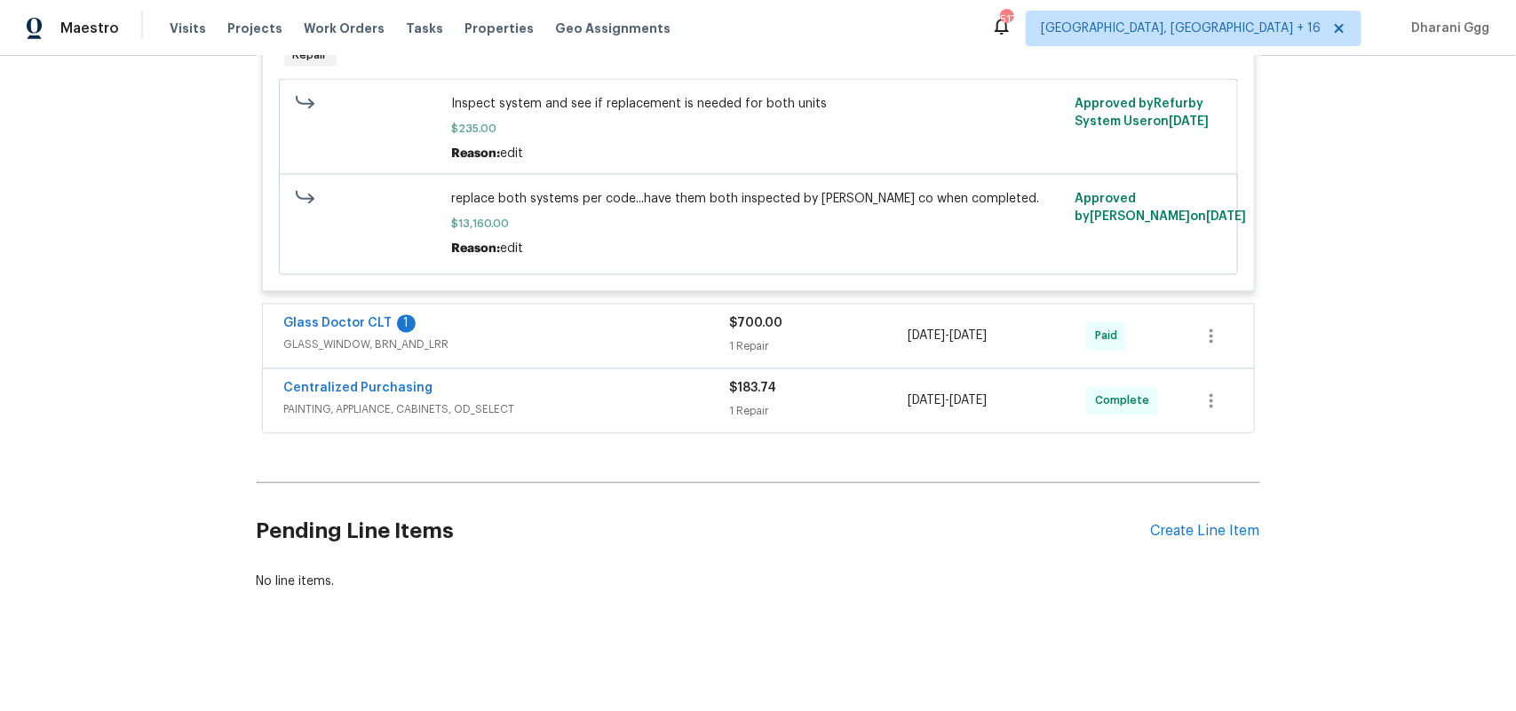
scroll to position [10661, 0]
click at [681, 336] on span "GLASS_WINDOW, BRN_AND_LRR" at bounding box center [507, 345] width 446 height 18
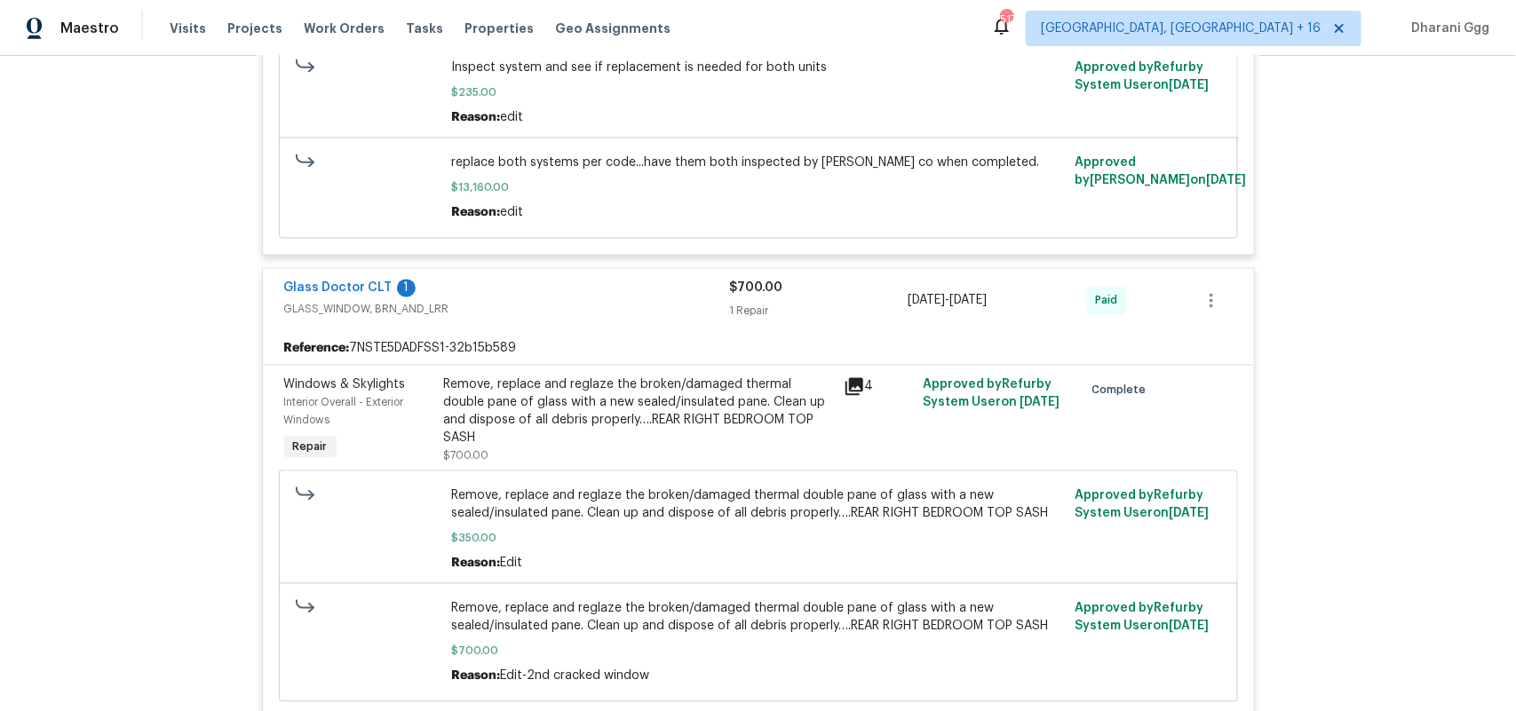
click at [846, 396] on icon at bounding box center [854, 387] width 18 height 18
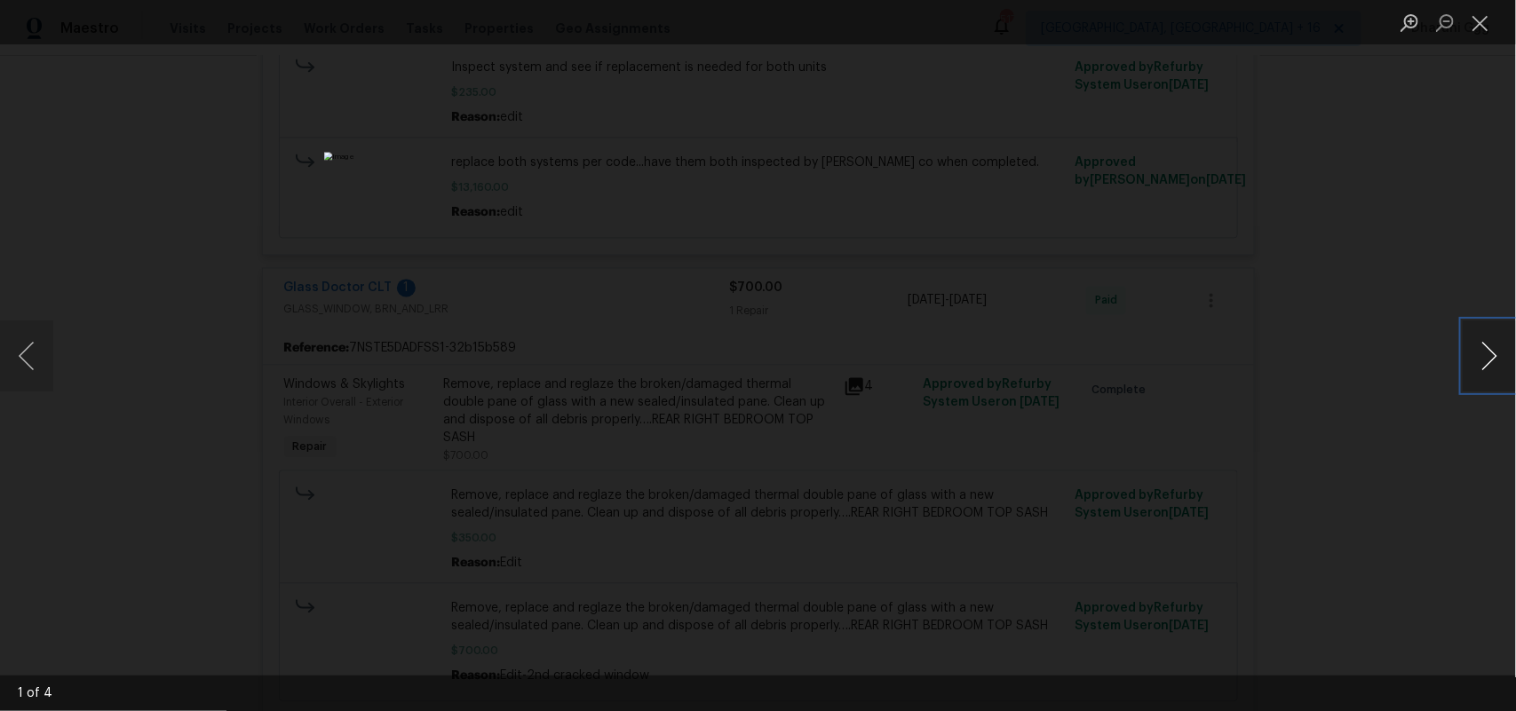
click at [1498, 357] on button "Next image" at bounding box center [1488, 356] width 53 height 71
click at [1477, 28] on button "Close lightbox" at bounding box center [1480, 22] width 36 height 31
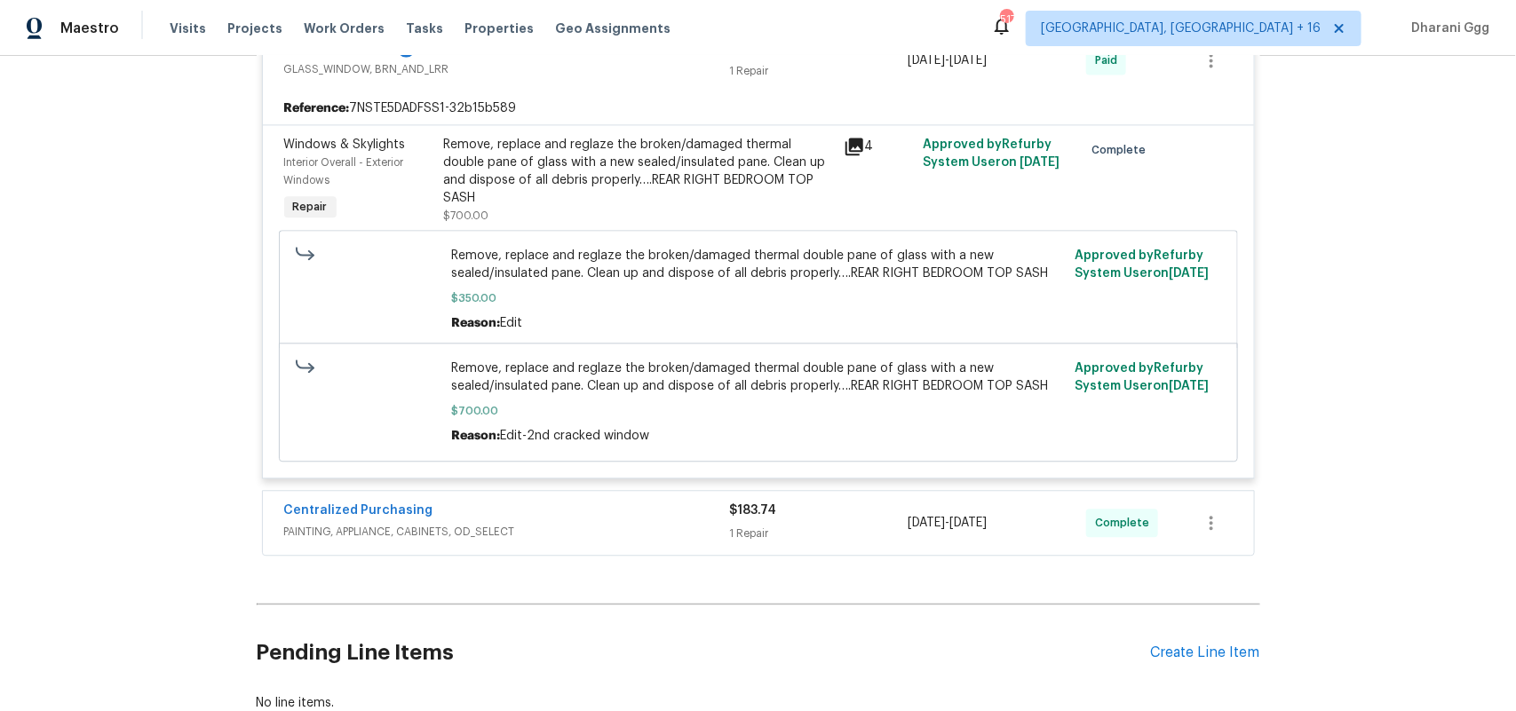
scroll to position [10863, 0]
